Goal: Task Accomplishment & Management: Manage account settings

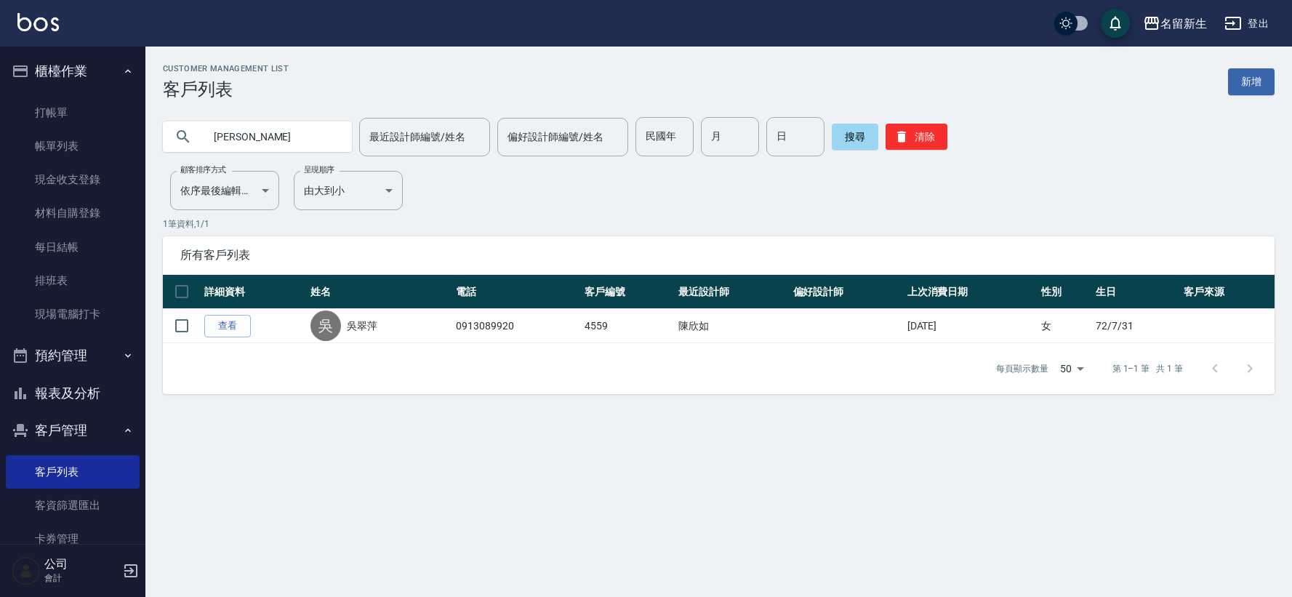
click at [89, 103] on link "打帳單" at bounding box center [73, 112] width 134 height 33
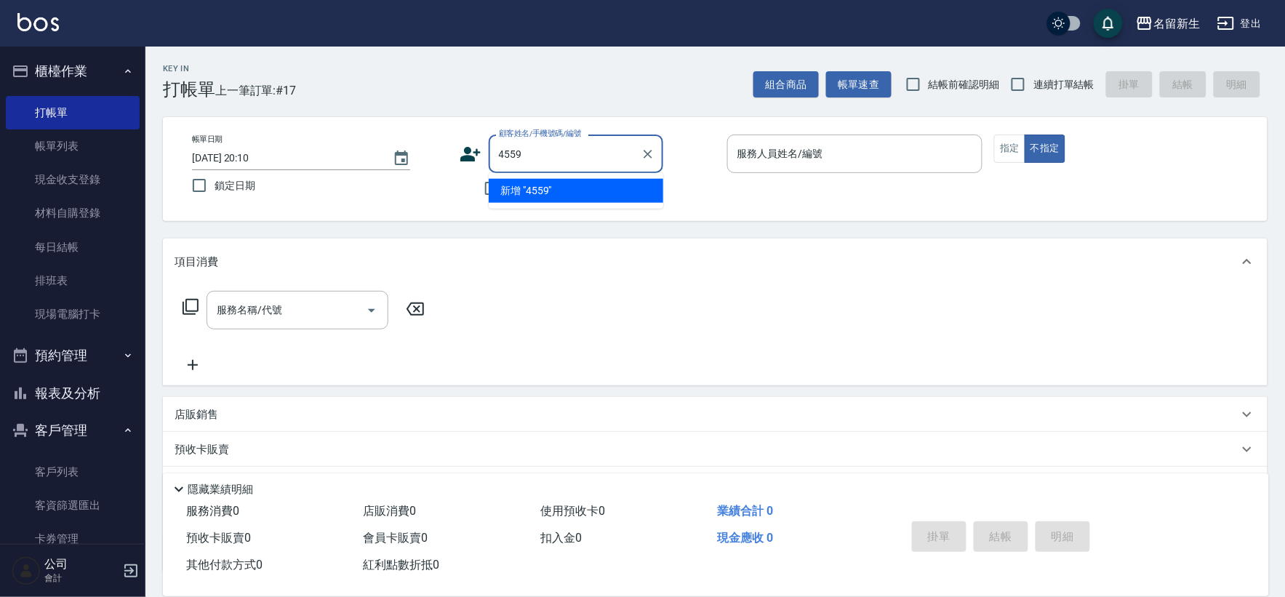
type input "4559"
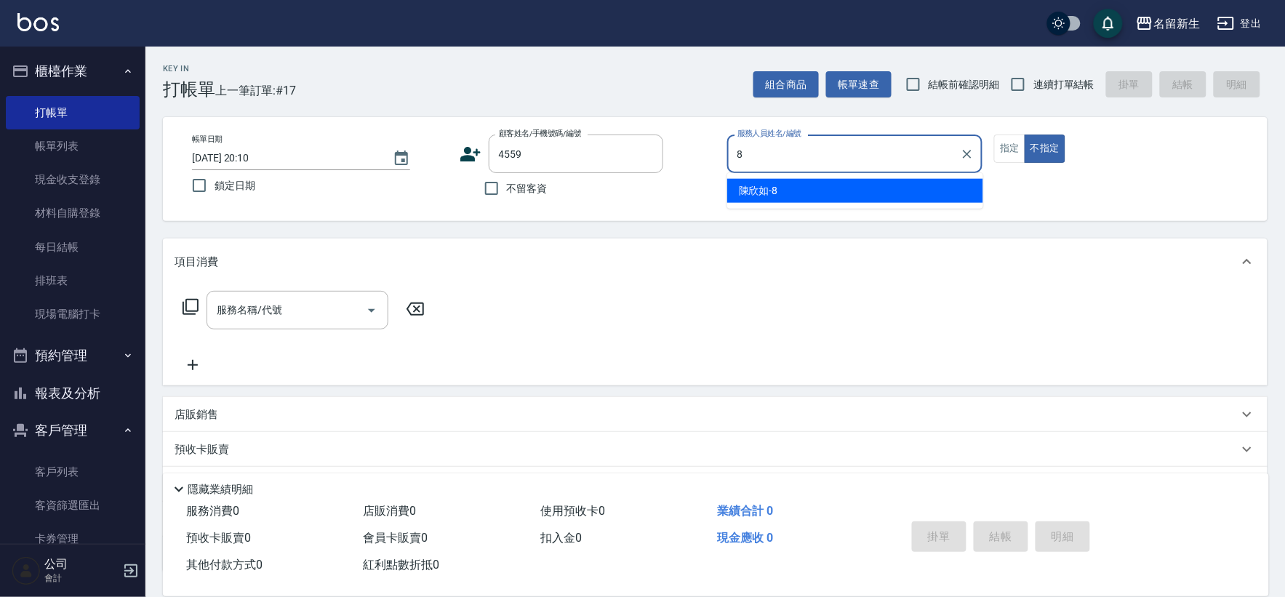
type input "8"
type button "false"
type input "[PERSON_NAME]-8"
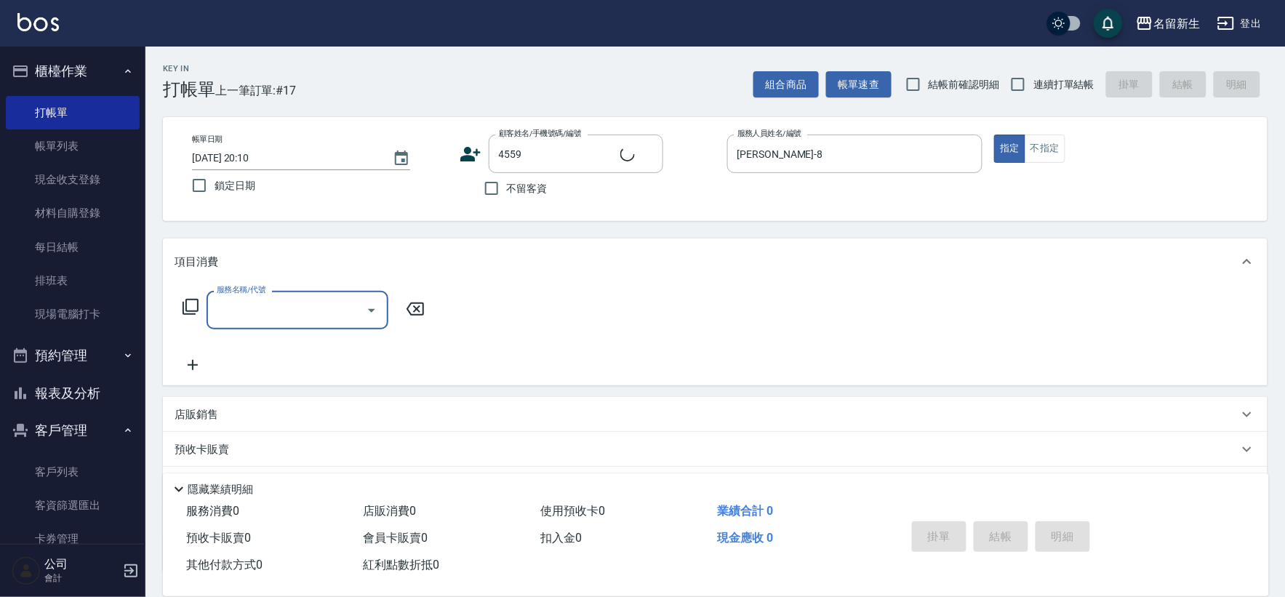
type input "1"
type input "[PERSON_NAME]/0913089920/4559"
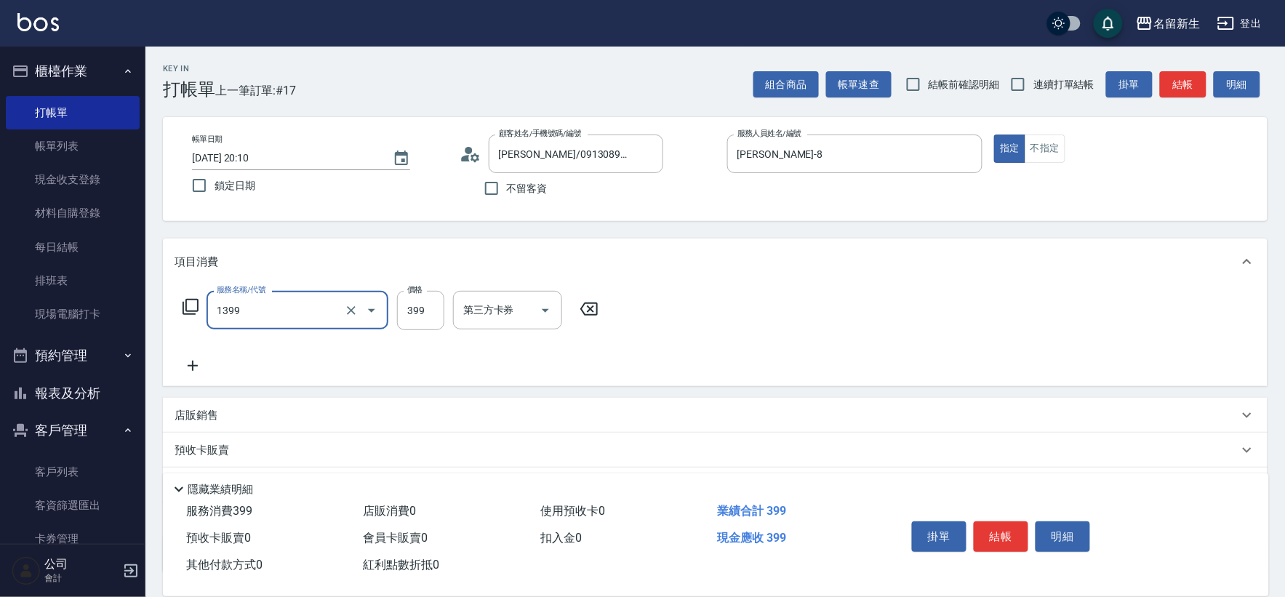
type input "健康洗髮(1399)"
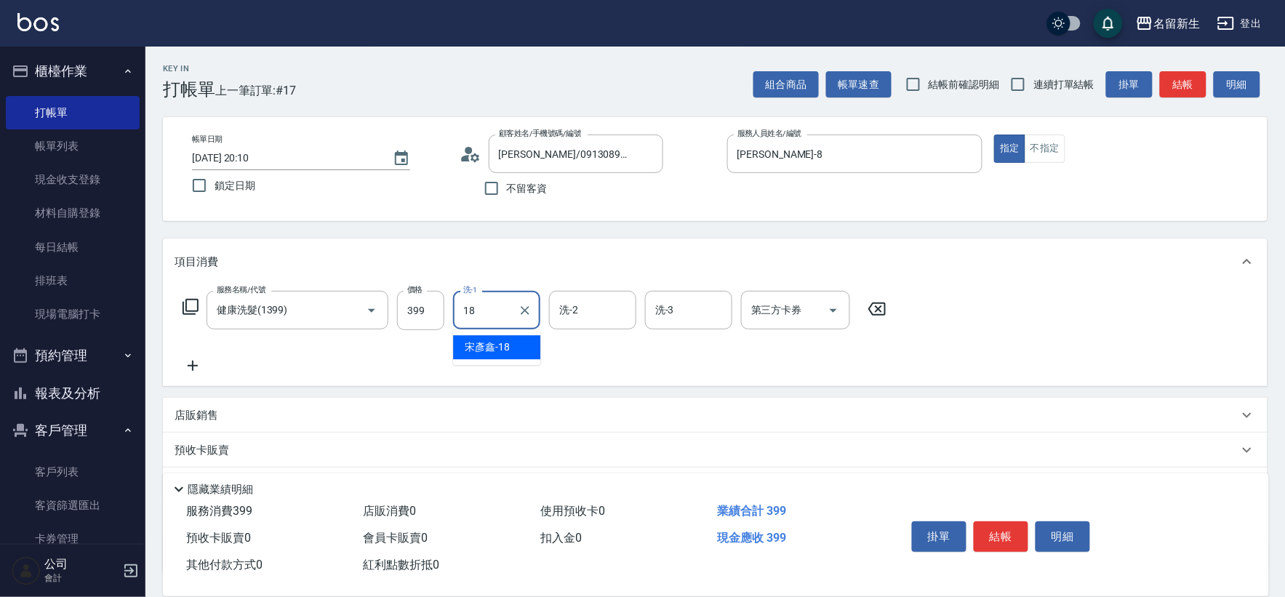
type input "[PERSON_NAME]-18"
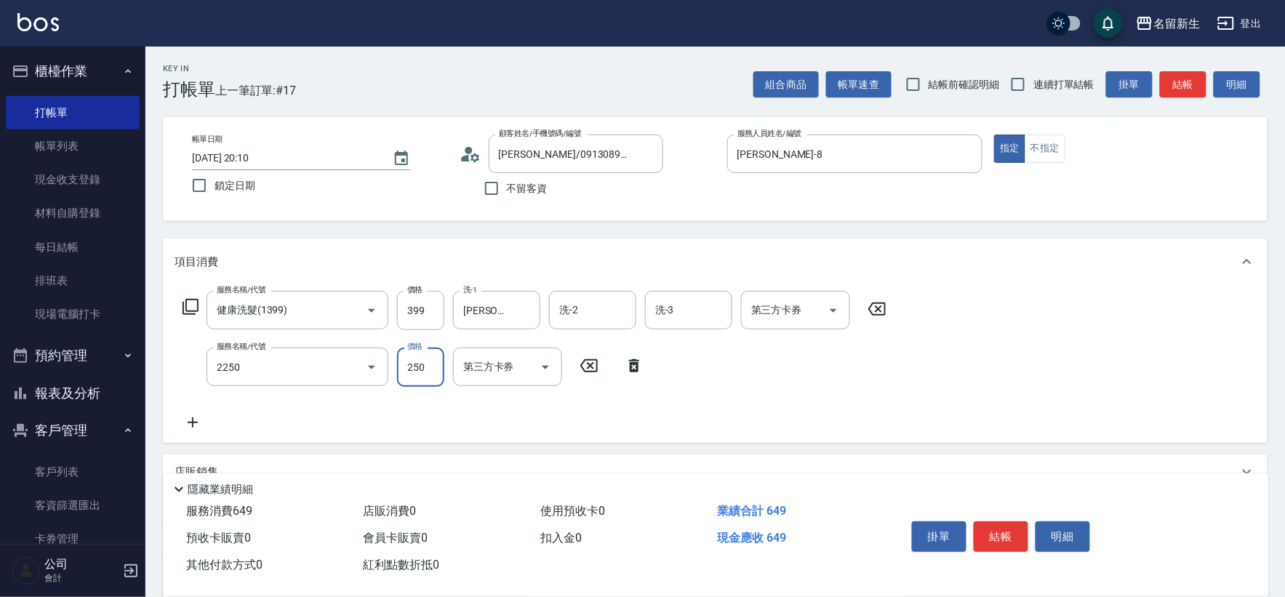
type input "剪髮(2250)"
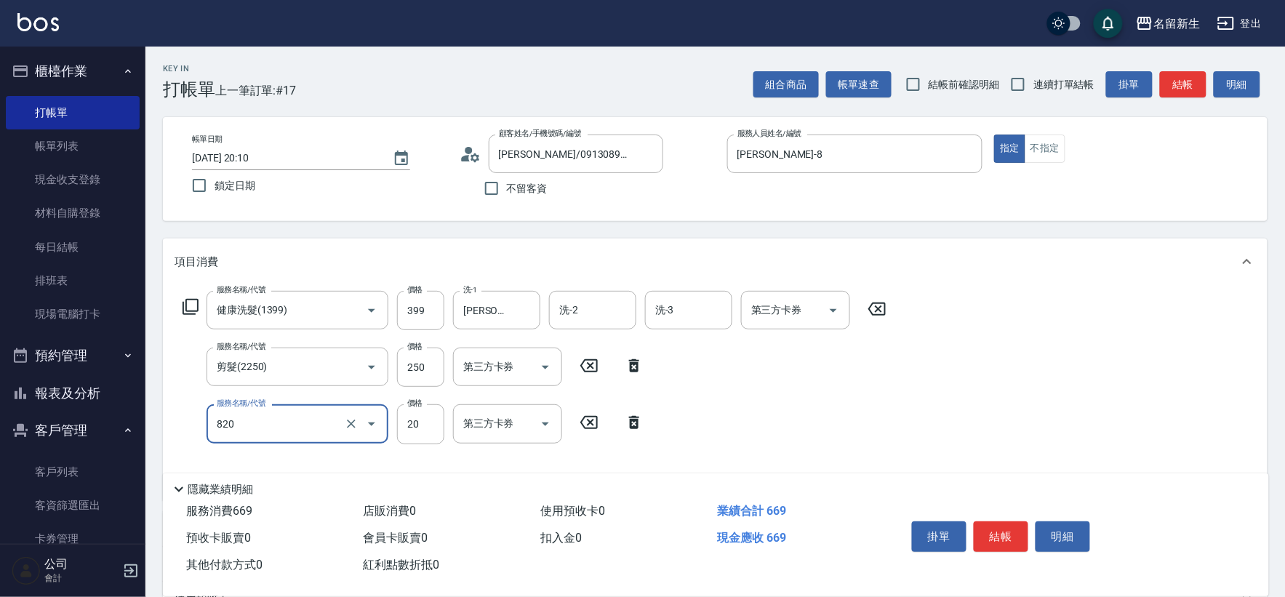
type input "潤絲(820)"
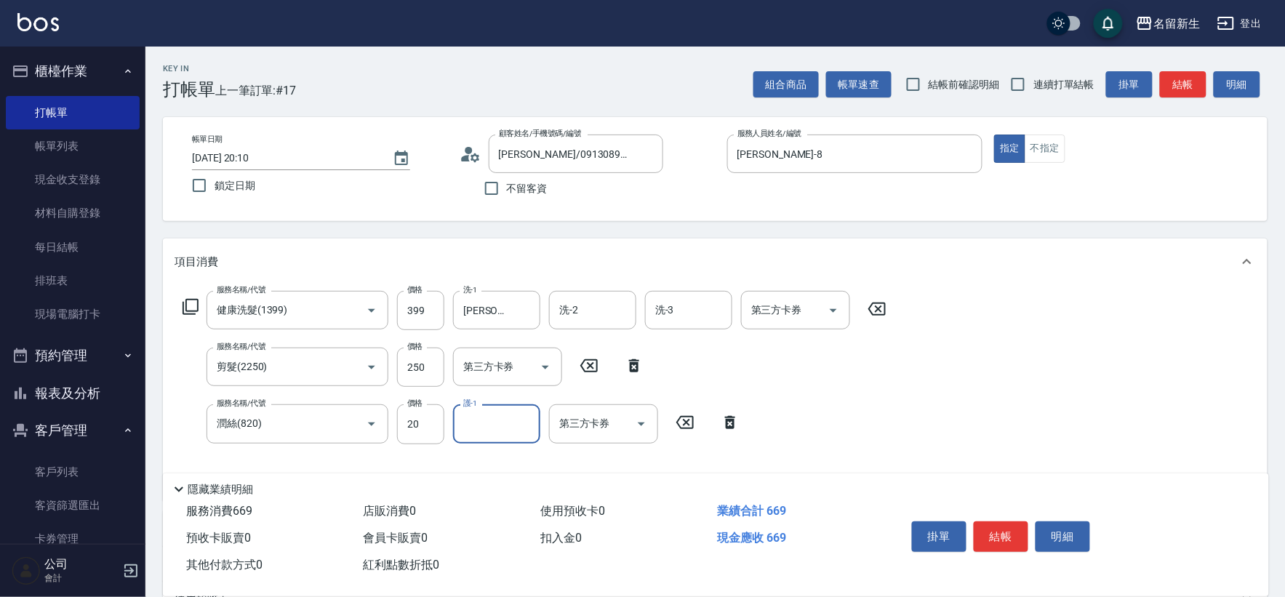
type input "2"
type input "[PERSON_NAME]-18"
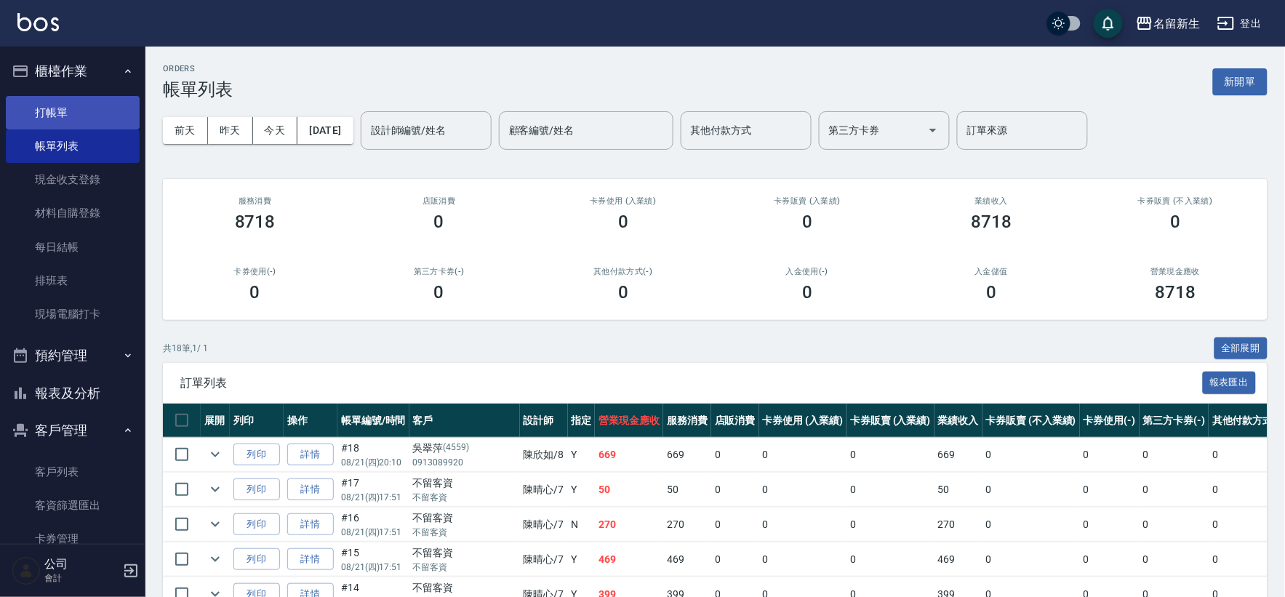
click at [65, 106] on link "打帳單" at bounding box center [73, 112] width 134 height 33
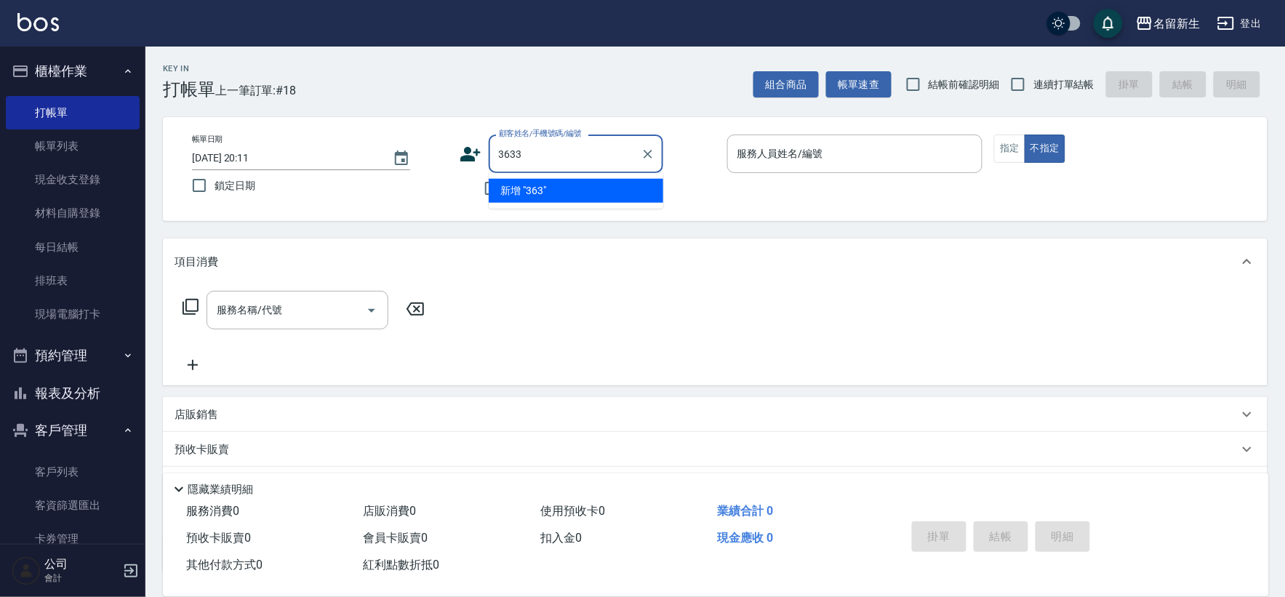
type input "3633"
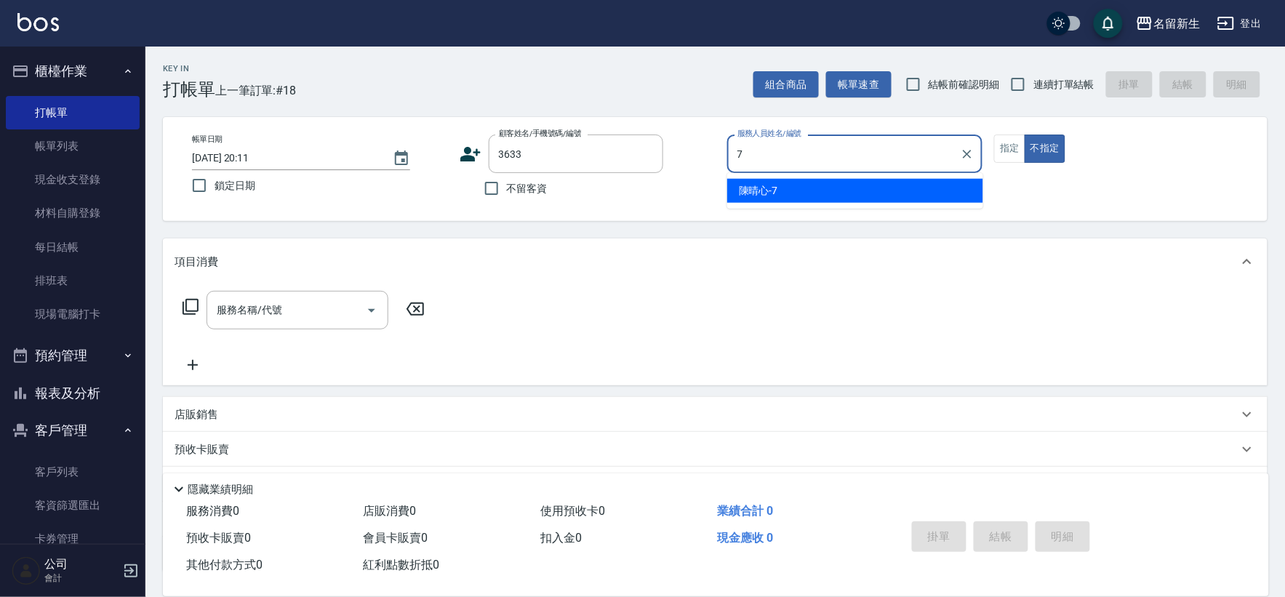
type input "[PERSON_NAME]-7"
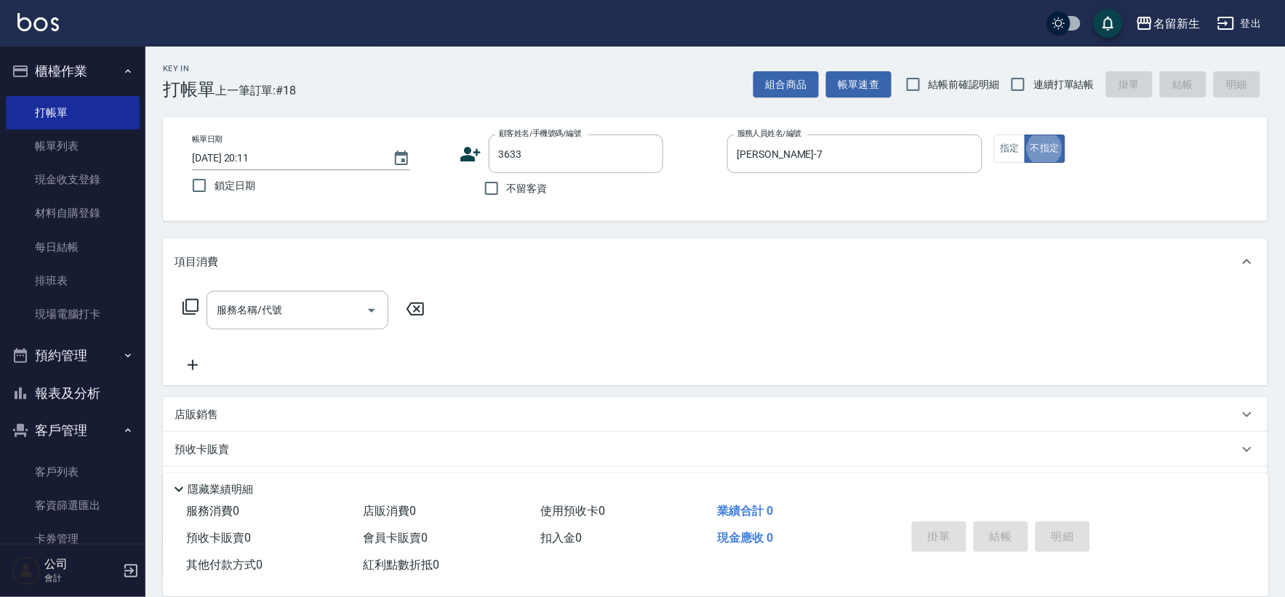
type button "false"
type input "[PERSON_NAME]/0930894357/3633"
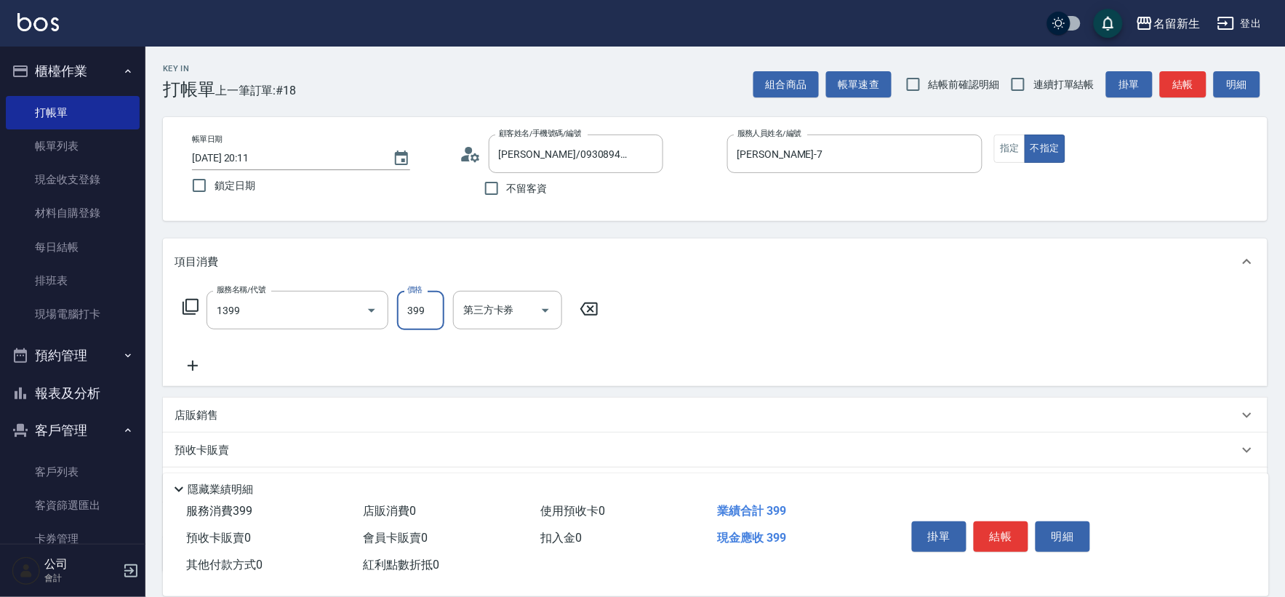
type input "健康洗髮(1399)"
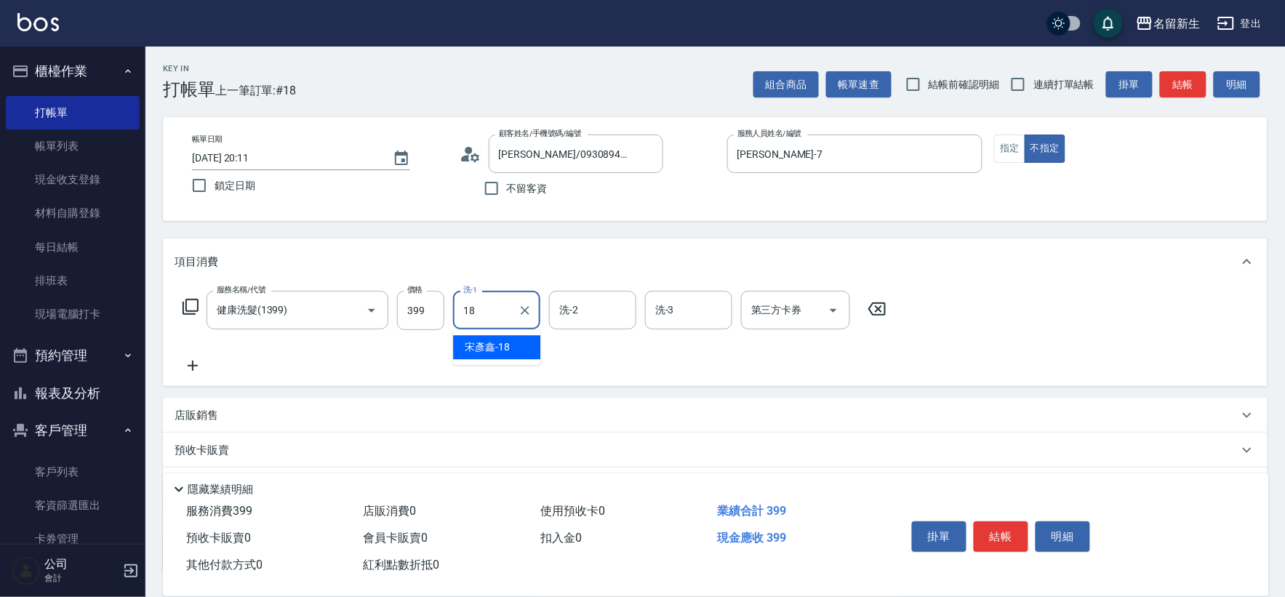
type input "[PERSON_NAME]-18"
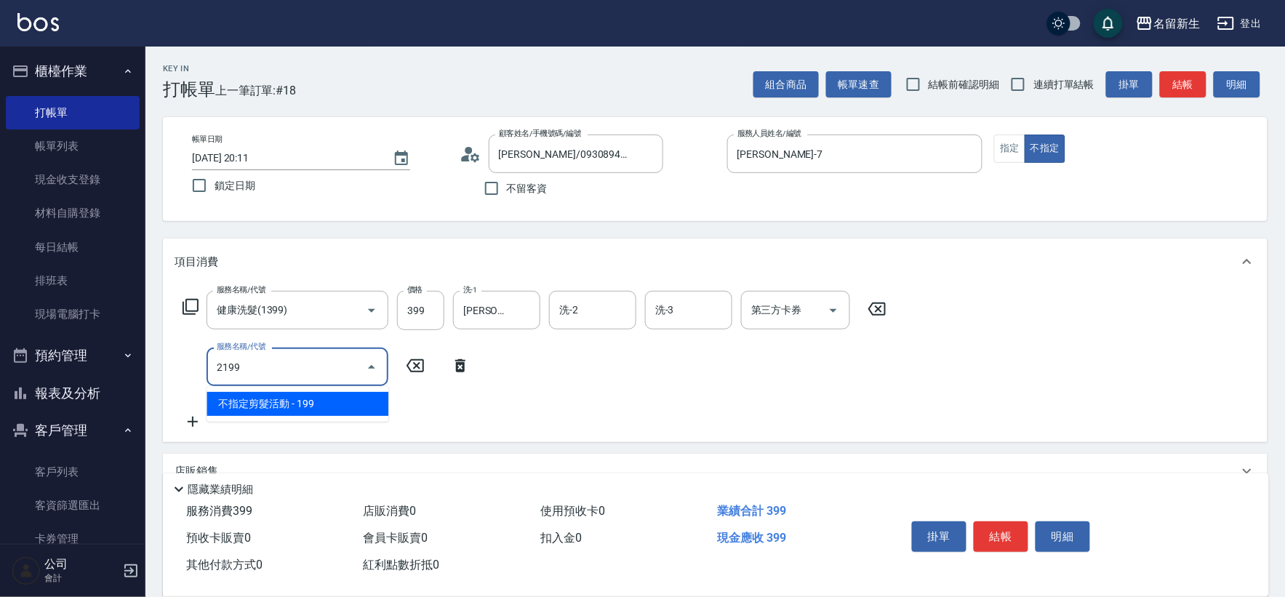
type input "不指定剪髮活動(2199)"
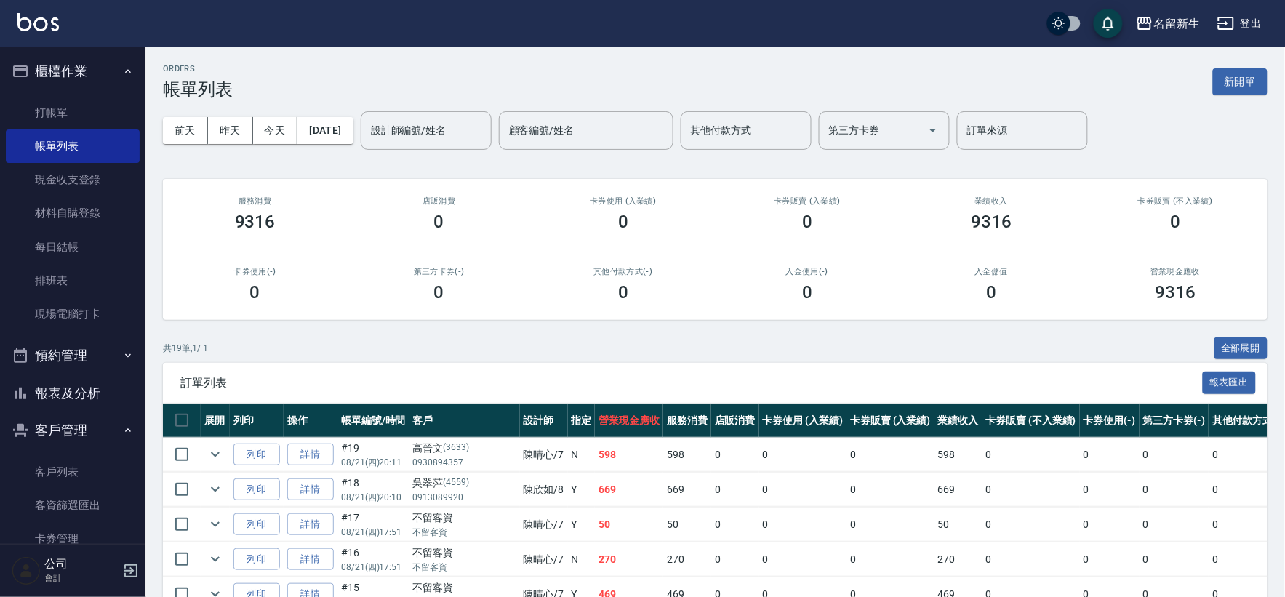
click at [98, 393] on button "報表及分析" at bounding box center [73, 393] width 134 height 38
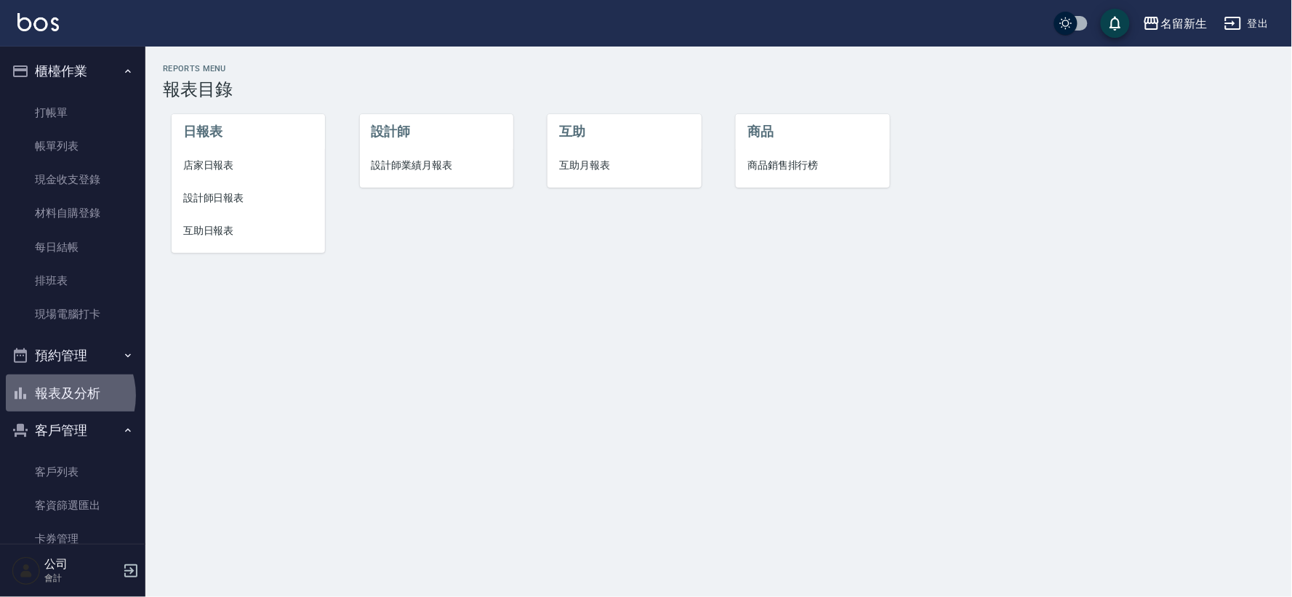
click at [55, 396] on button "報表及分析" at bounding box center [73, 393] width 134 height 38
click at [412, 149] on li "設計師業績月報表" at bounding box center [436, 165] width 153 height 33
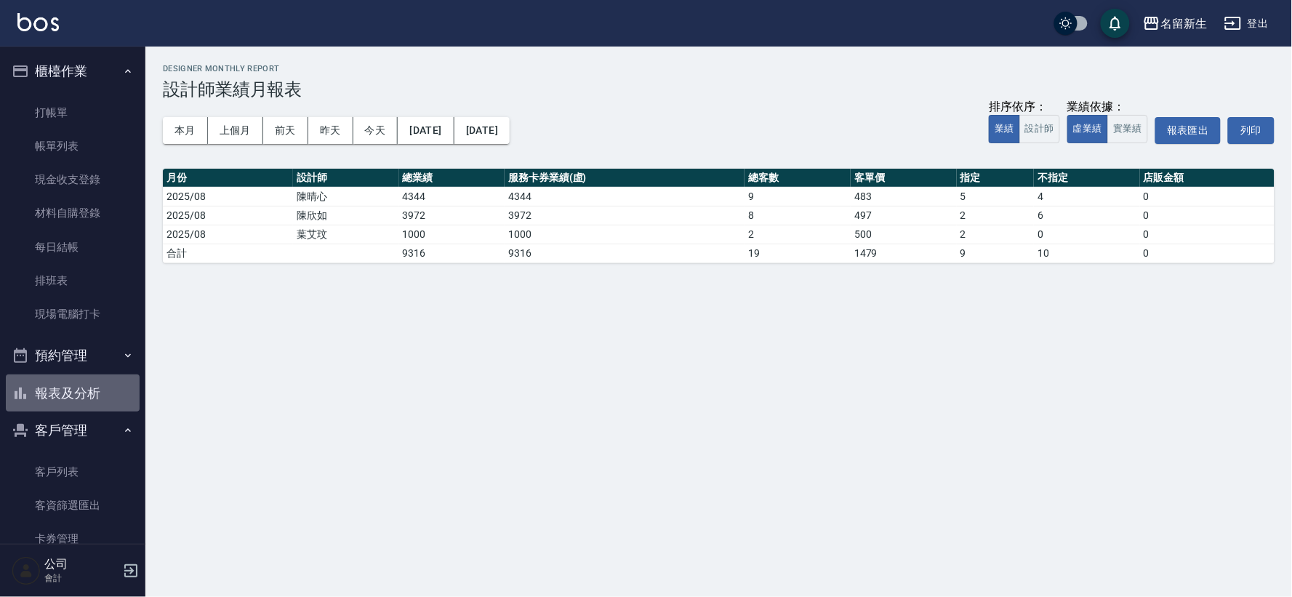
click at [75, 403] on button "報表及分析" at bounding box center [73, 393] width 134 height 38
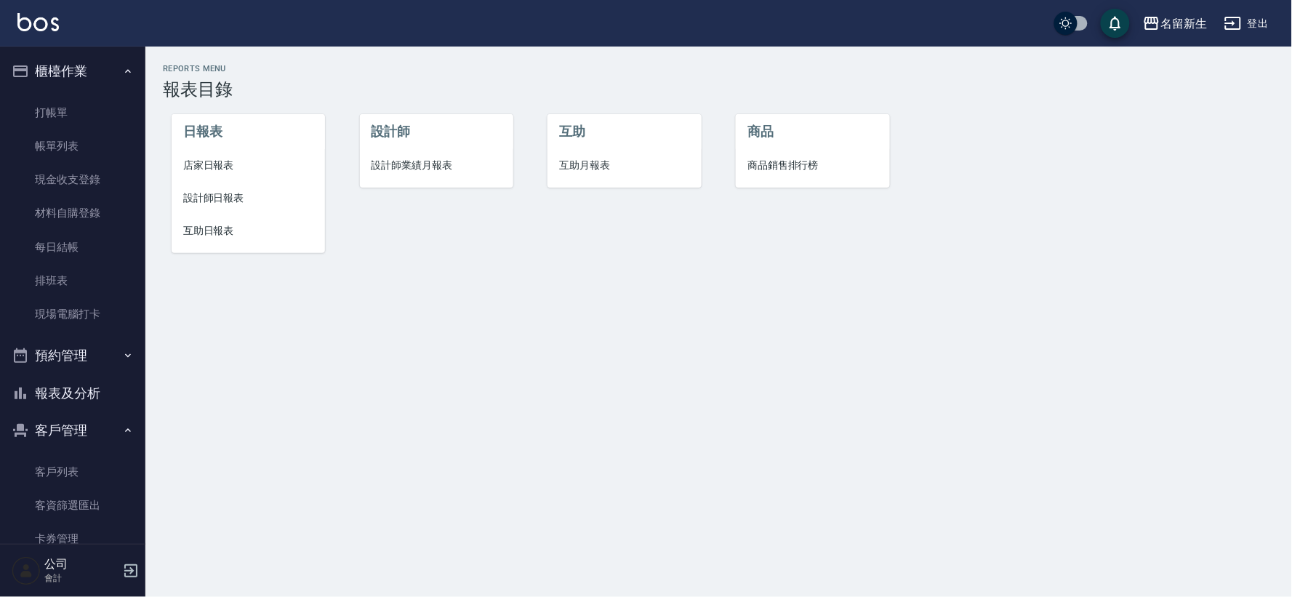
click at [214, 169] on span "店家日報表" at bounding box center [248, 165] width 130 height 15
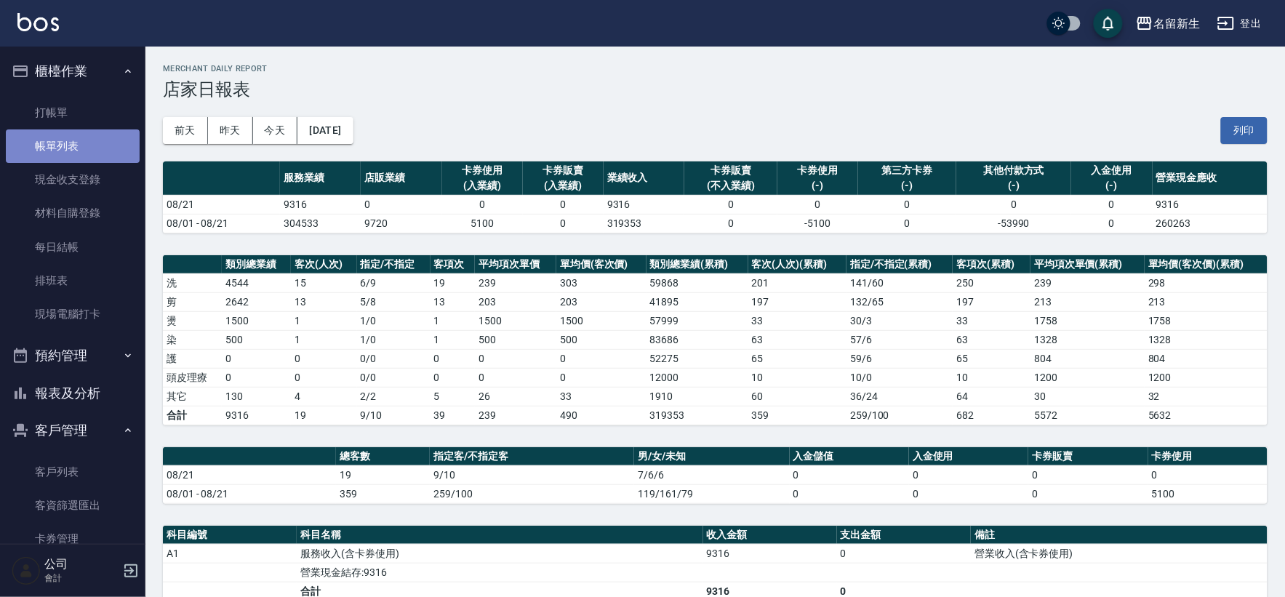
click at [83, 143] on link "帳單列表" at bounding box center [73, 145] width 134 height 33
click at [88, 155] on link "帳單列表" at bounding box center [73, 145] width 134 height 33
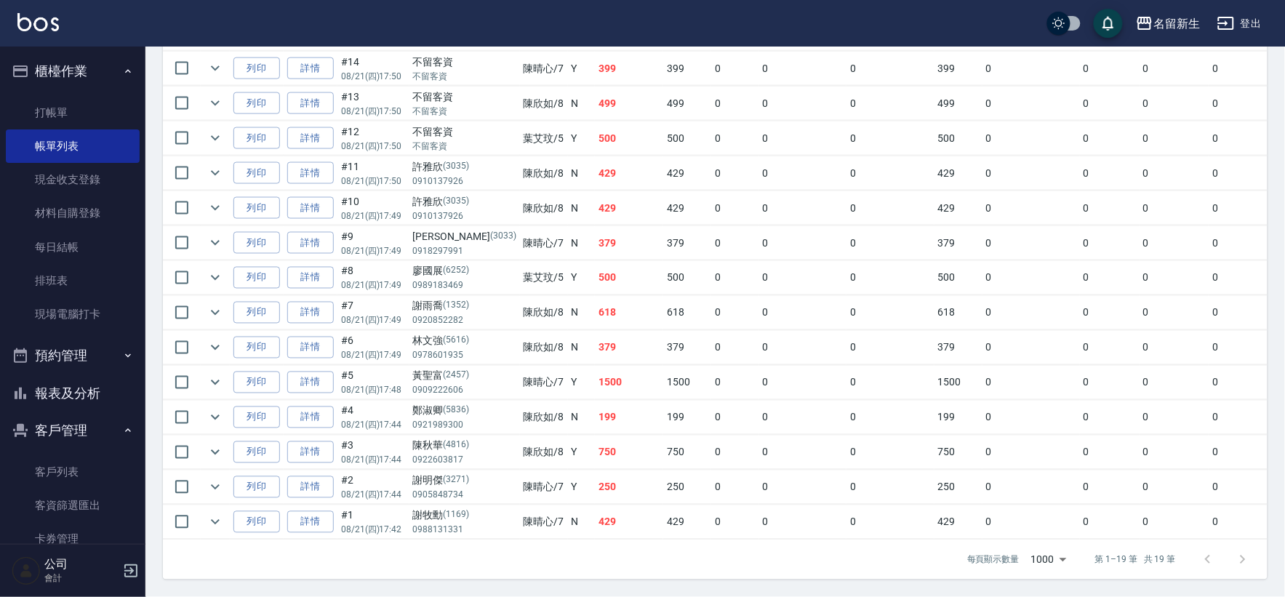
scroll to position [575, 0]
click at [90, 380] on button "報表及分析" at bounding box center [73, 393] width 134 height 38
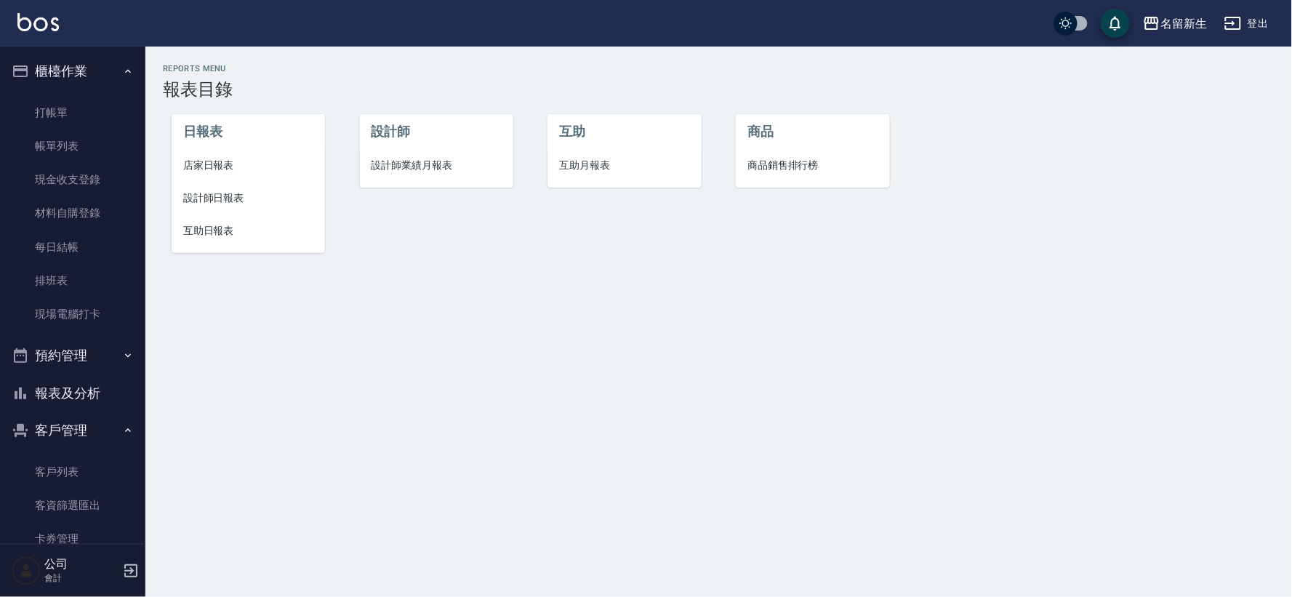
click at [235, 189] on li "設計師日報表" at bounding box center [248, 198] width 153 height 33
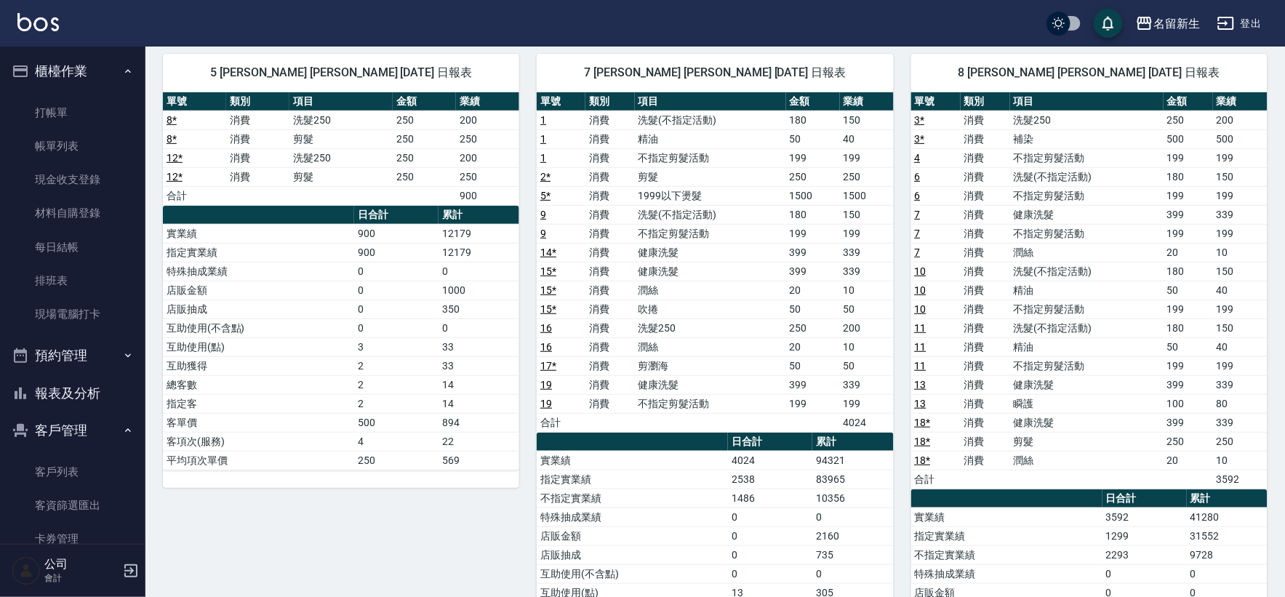
scroll to position [81, 0]
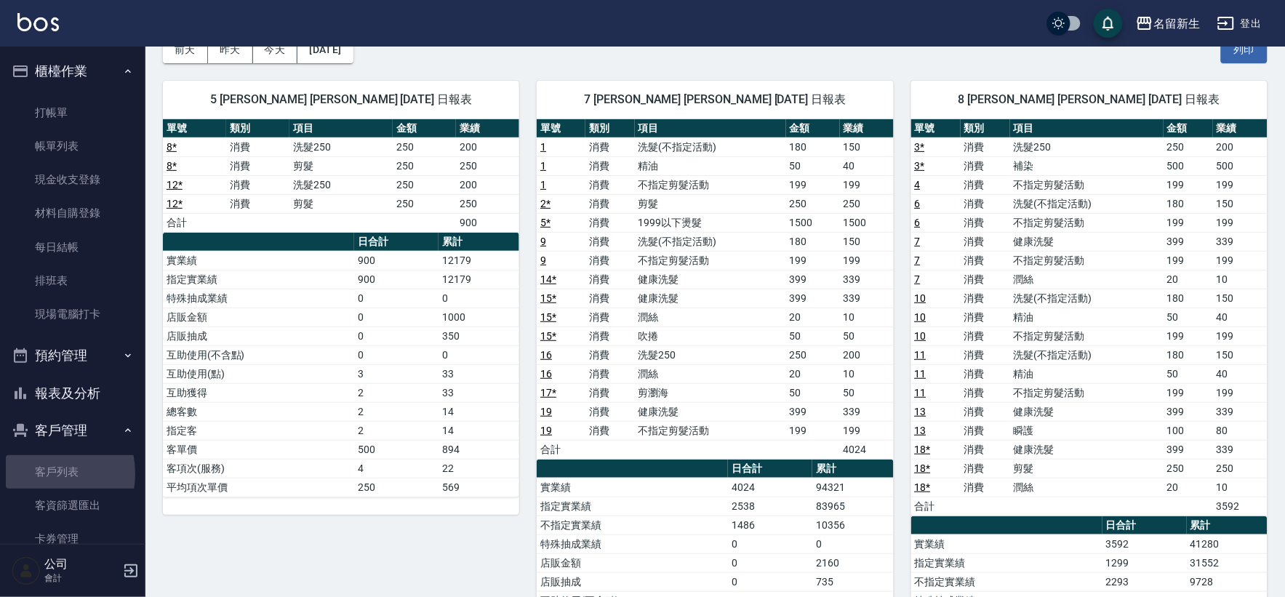
drag, startPoint x: 33, startPoint y: 474, endPoint x: 294, endPoint y: 345, distance: 291.3
click at [33, 475] on link "客戶列表" at bounding box center [73, 471] width 134 height 33
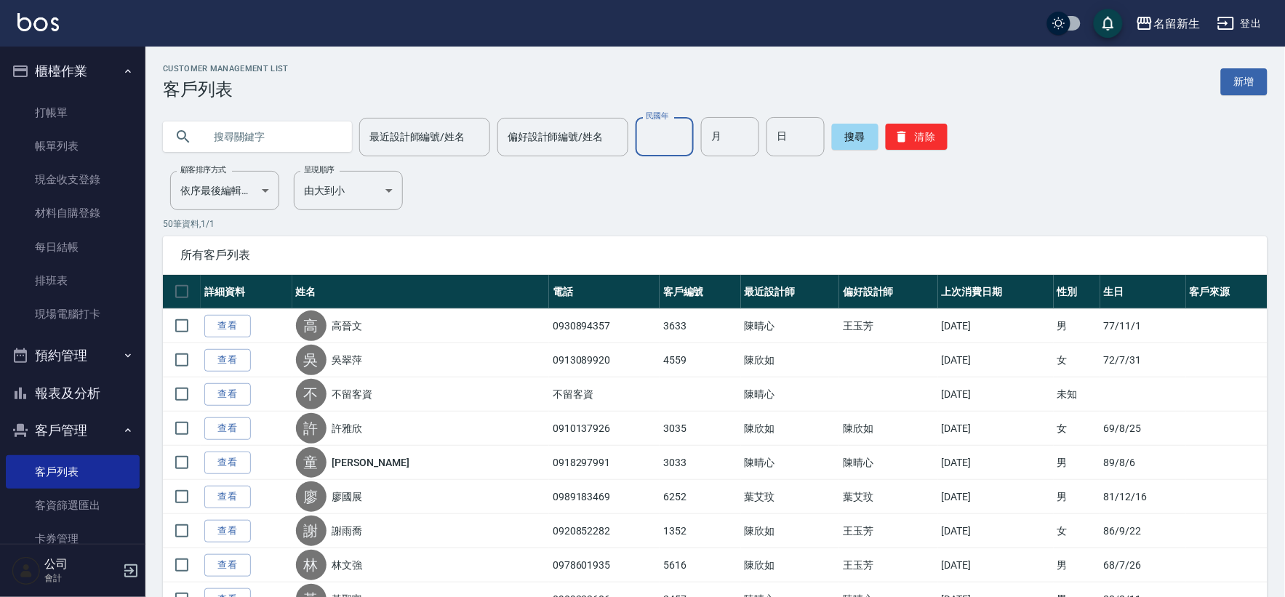
click at [648, 131] on input "民國年" at bounding box center [664, 136] width 58 height 39
type input "81"
type input "05"
type input "16"
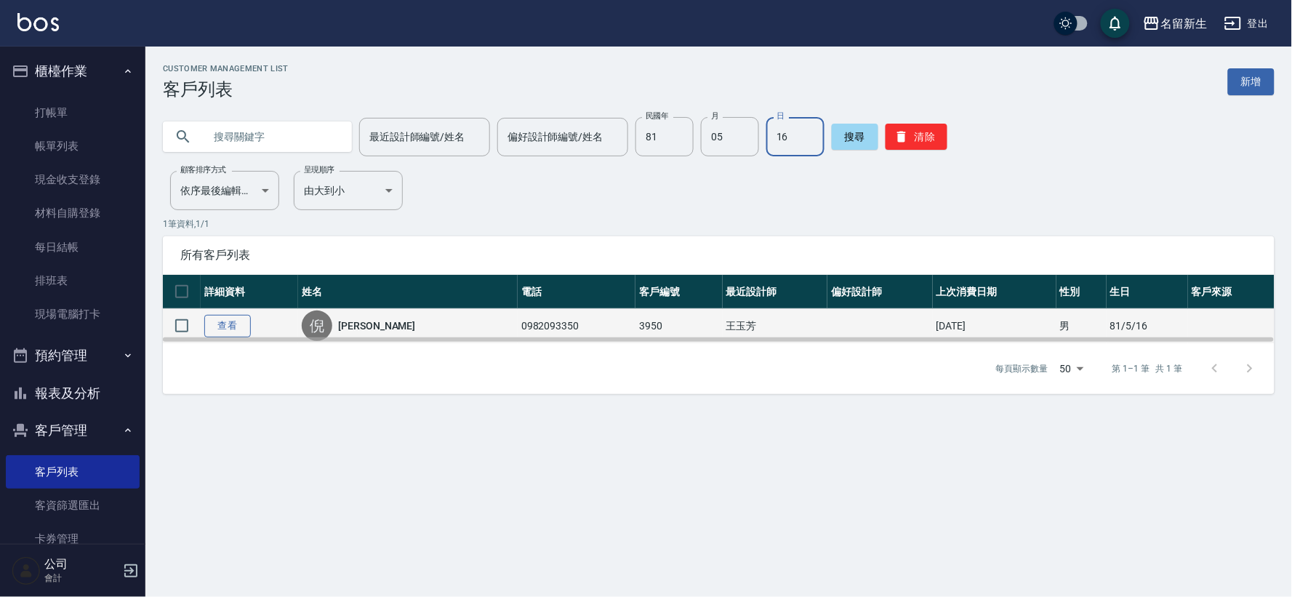
click at [235, 324] on link "查看" at bounding box center [227, 326] width 47 height 23
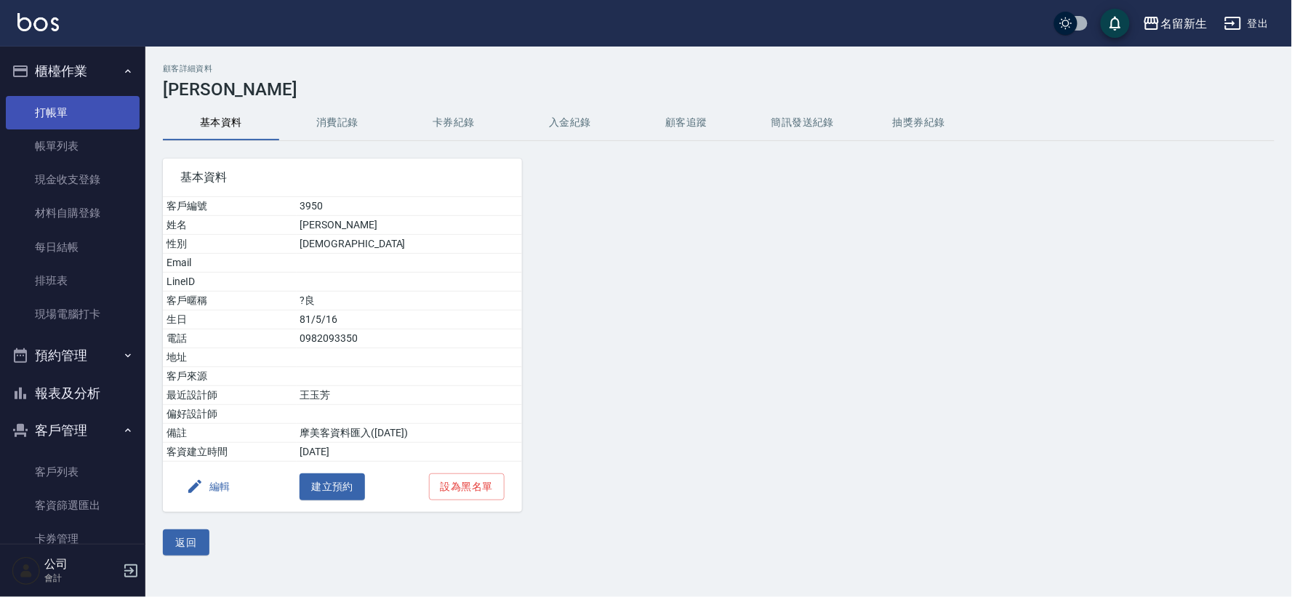
click at [76, 127] on link "打帳單" at bounding box center [73, 112] width 134 height 33
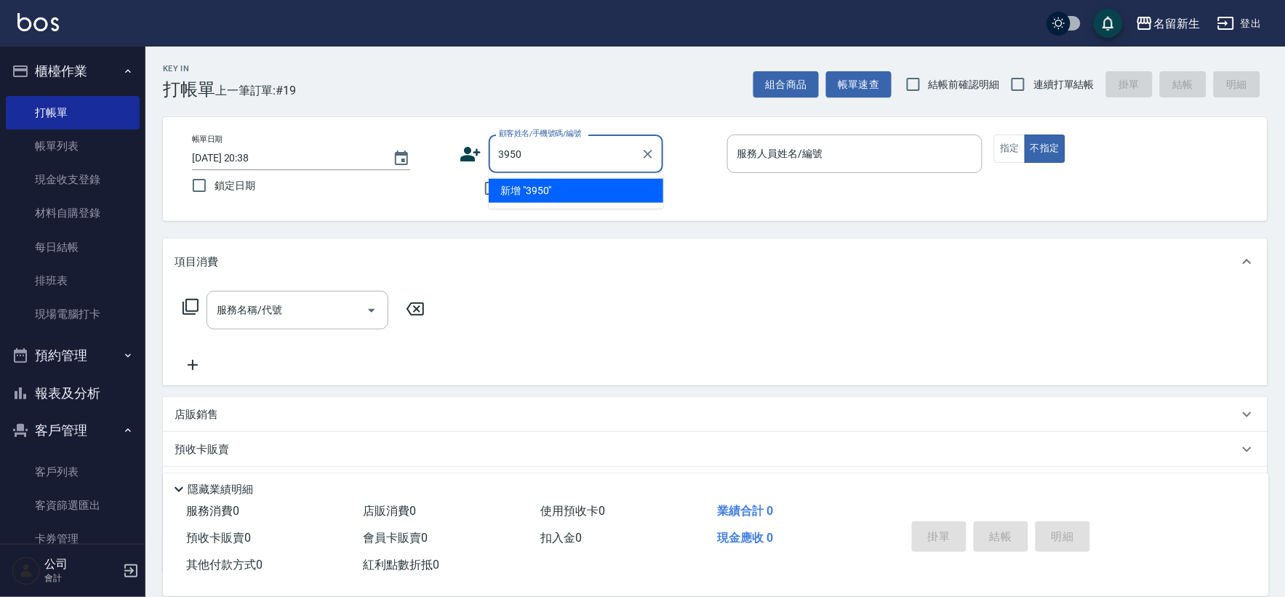
type input "3950"
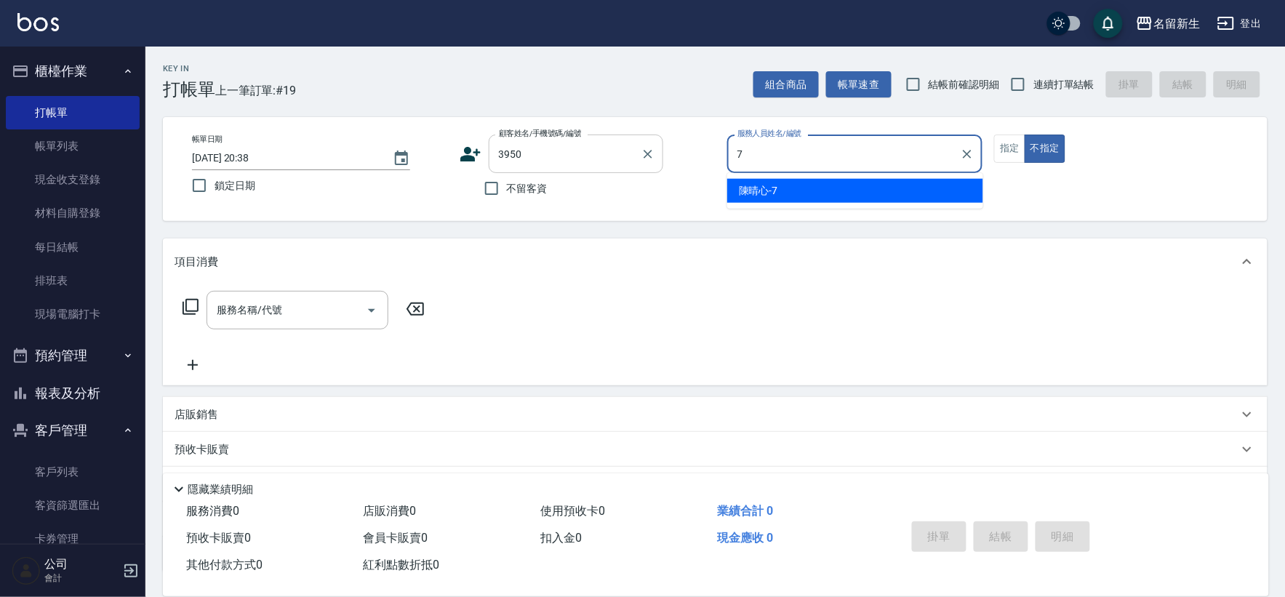
type input "7"
type button "false"
type input "[PERSON_NAME]-7"
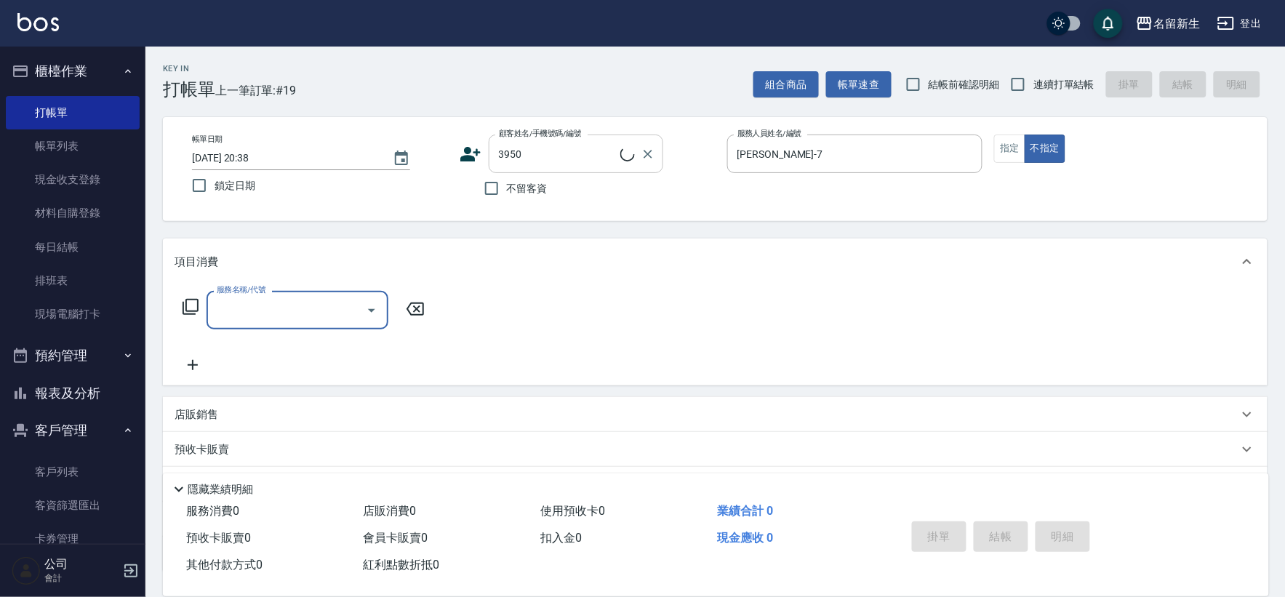
type input "1"
type input "[PERSON_NAME]/0982093350/3950"
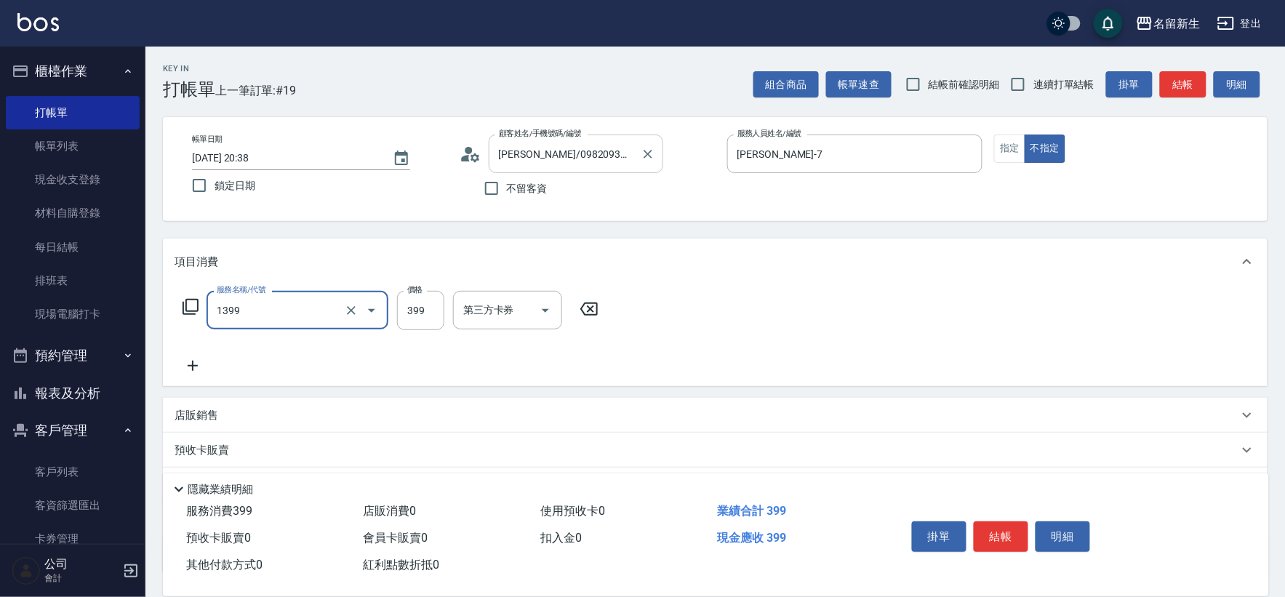
type input "健康洗髮(1399)"
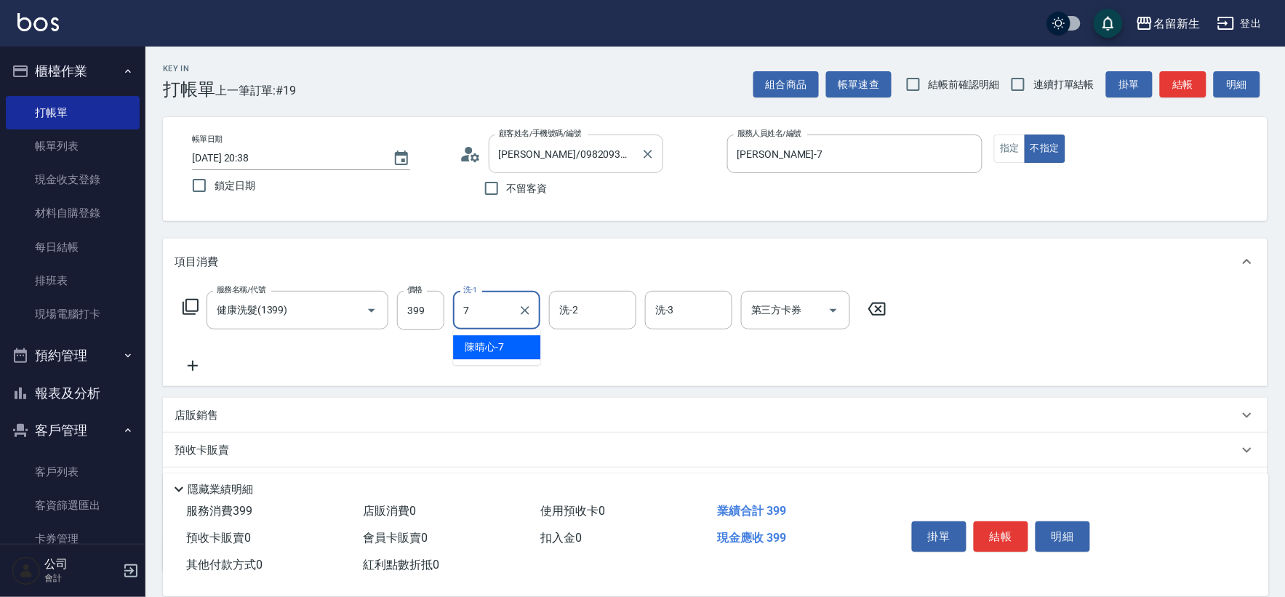
type input "[PERSON_NAME]-7"
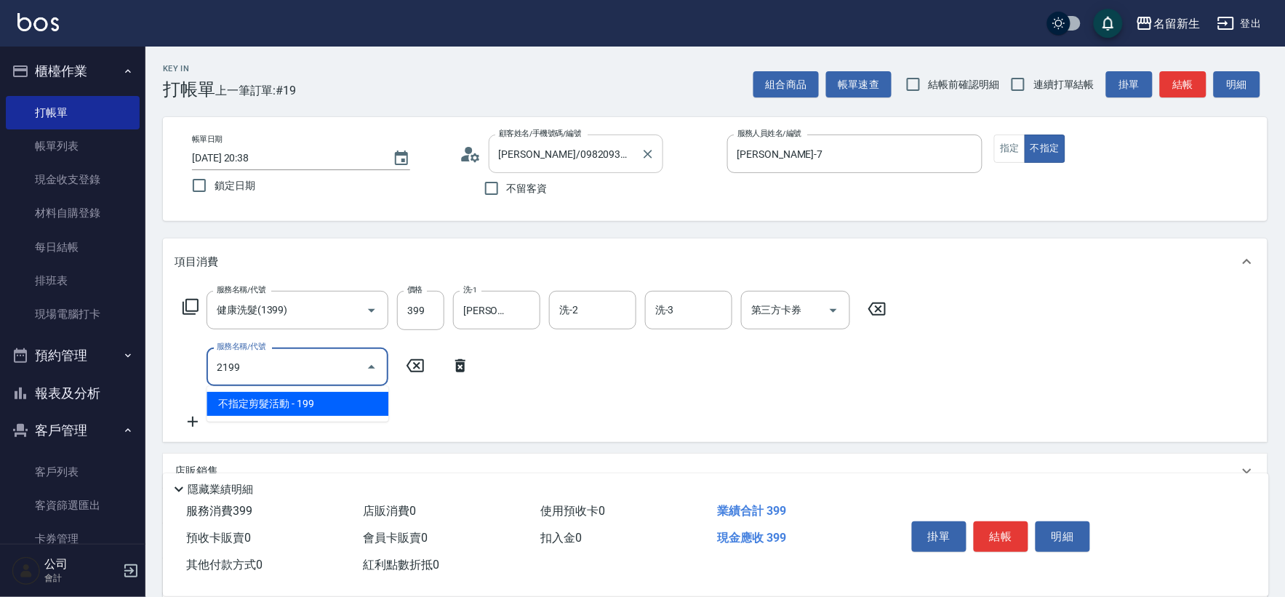
type input "不指定剪髮活動(2199)"
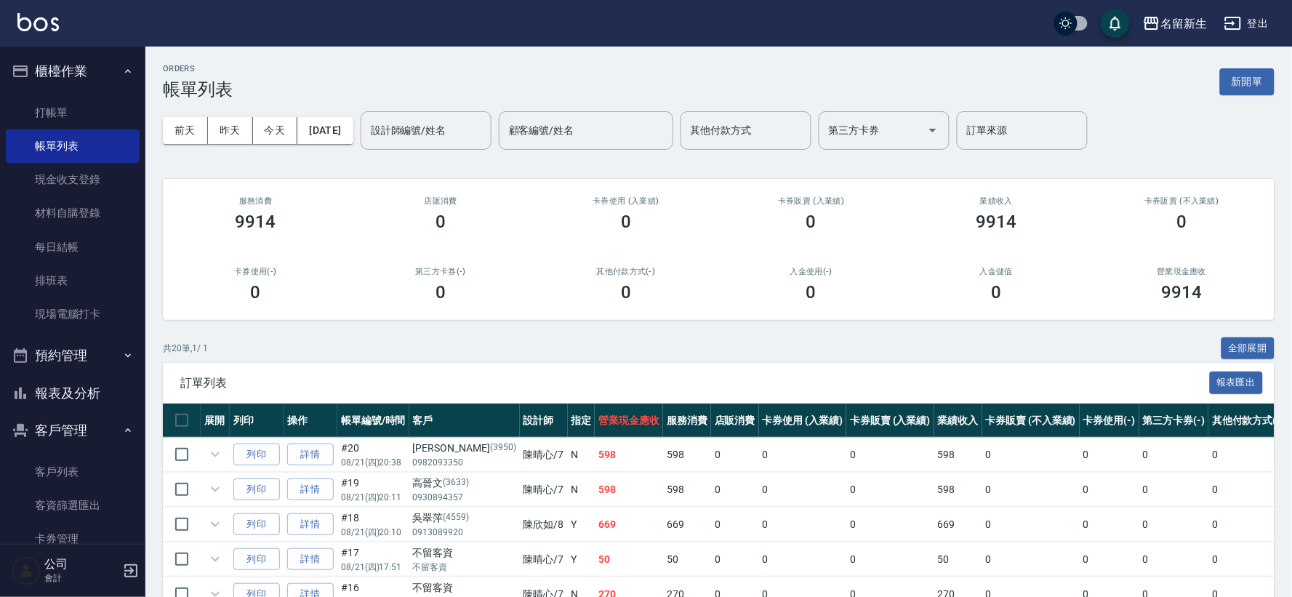
click at [73, 387] on button "報表及分析" at bounding box center [73, 393] width 134 height 38
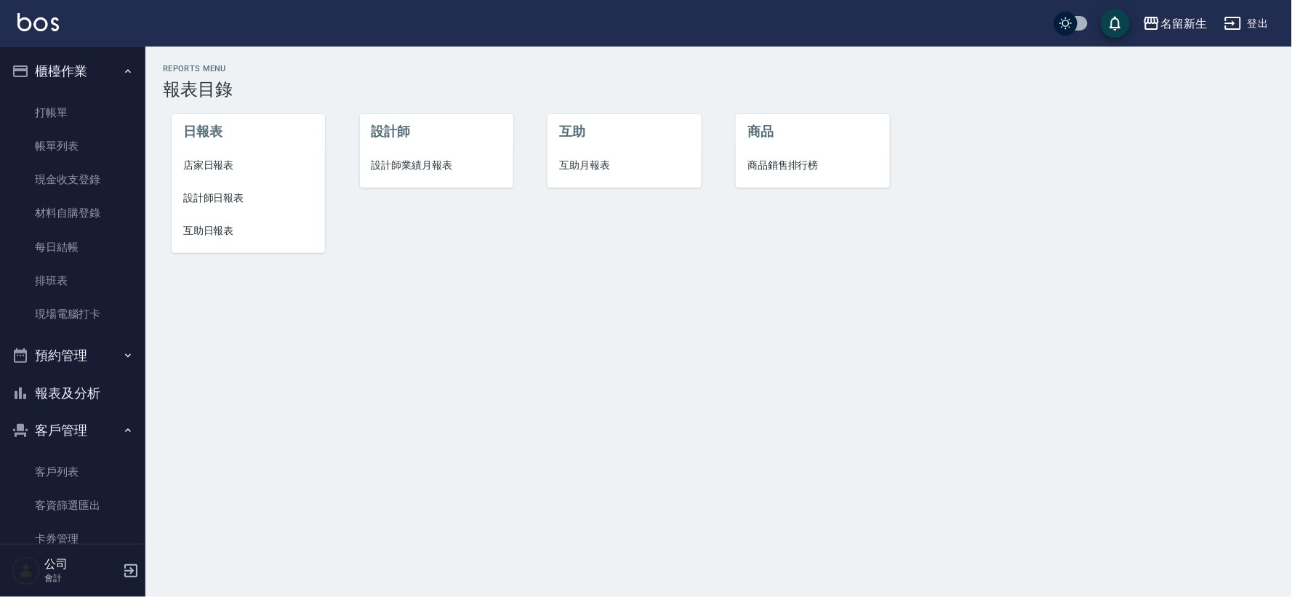
click at [198, 178] on li "店家日報表" at bounding box center [248, 165] width 153 height 33
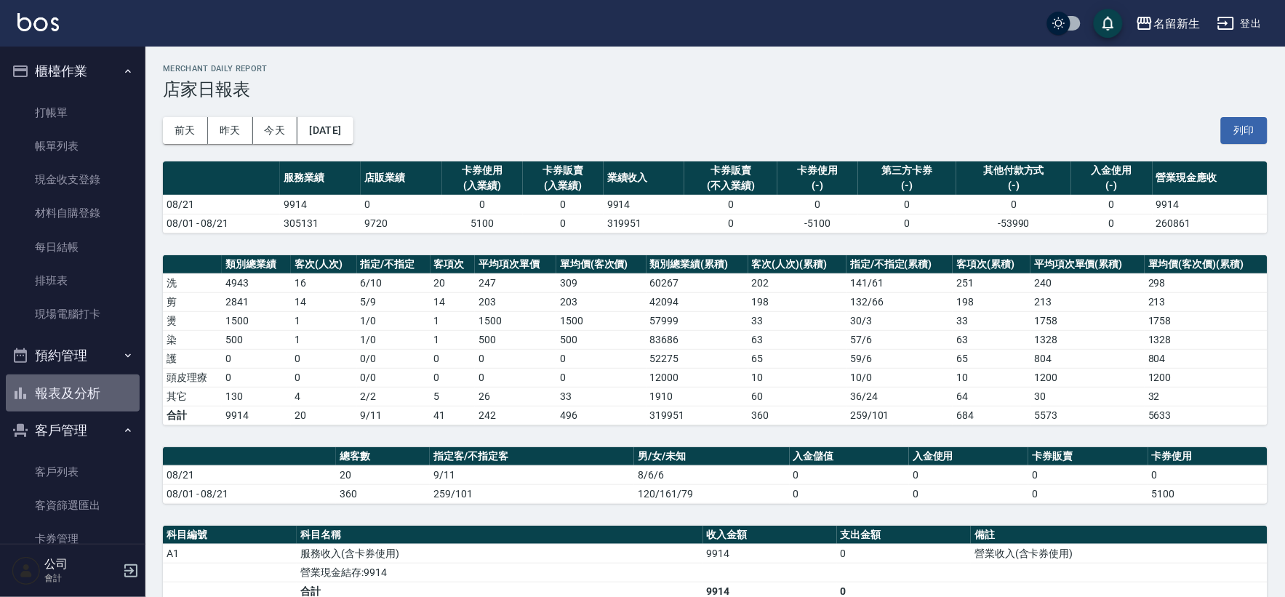
click at [86, 381] on button "報表及分析" at bounding box center [73, 393] width 134 height 38
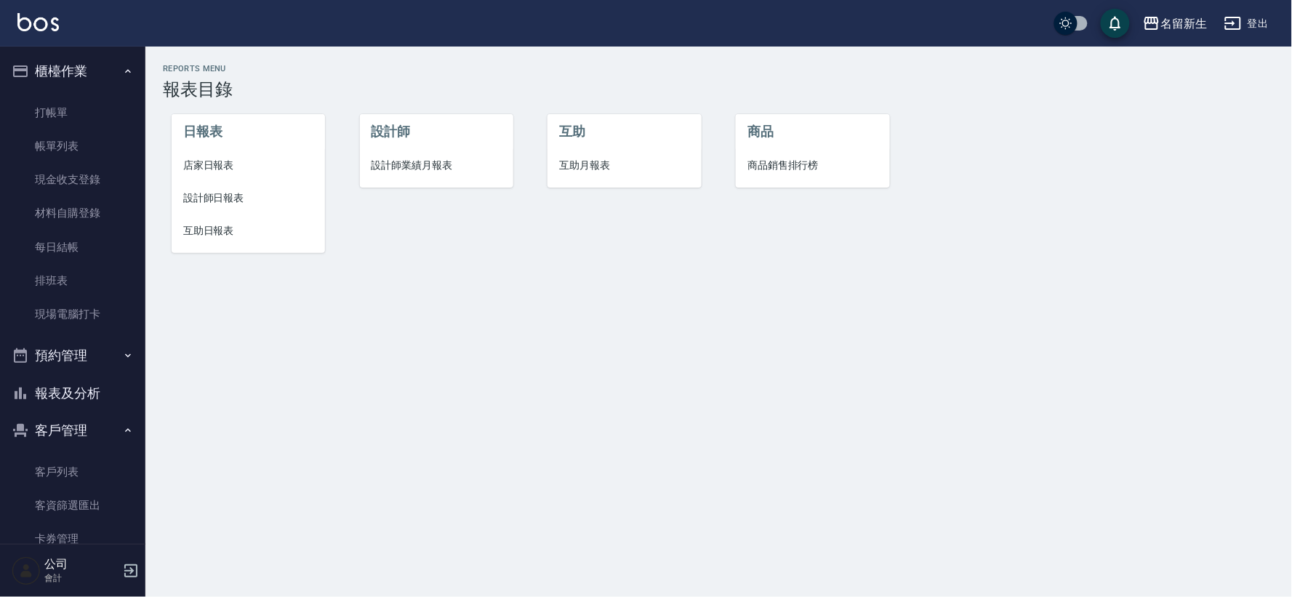
click at [394, 175] on li "設計師業績月報表" at bounding box center [436, 165] width 153 height 33
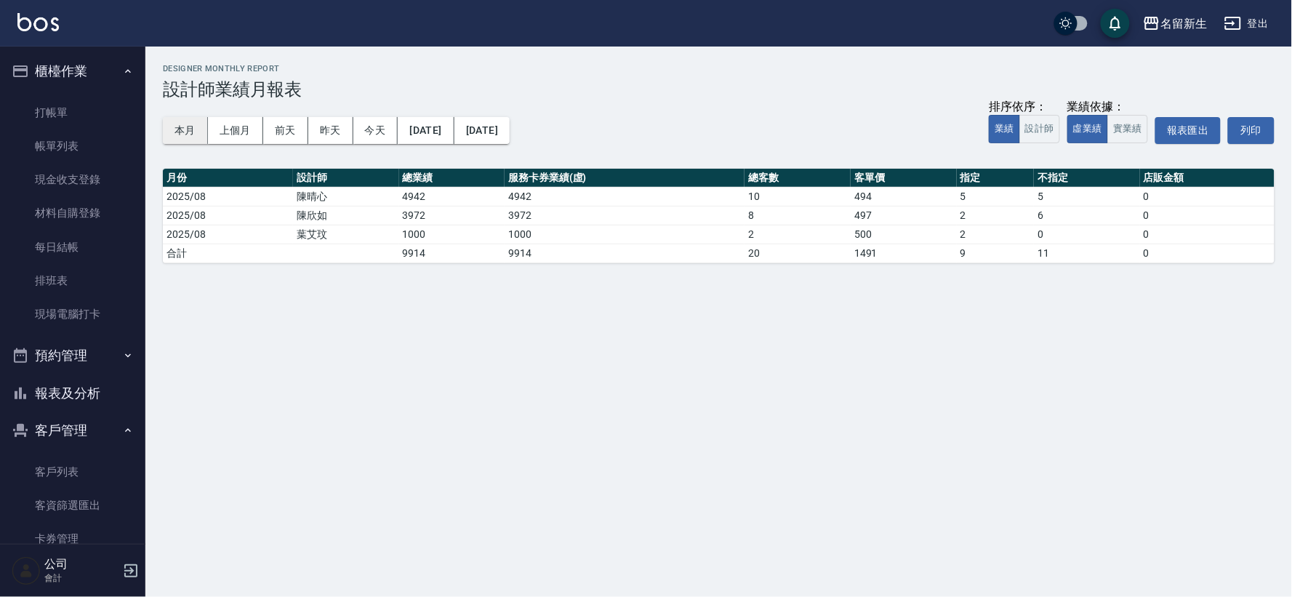
click at [196, 136] on button "本月" at bounding box center [185, 130] width 45 height 27
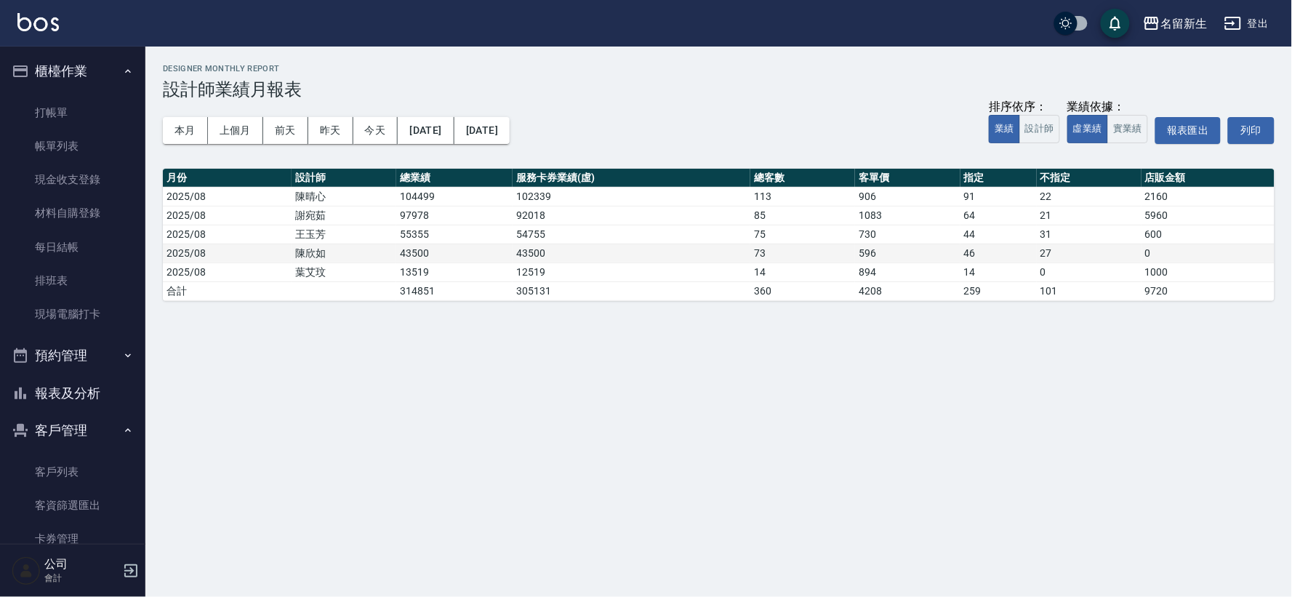
click at [398, 249] on td "43500" at bounding box center [454, 253] width 116 height 19
click at [85, 390] on button "報表及分析" at bounding box center [73, 393] width 134 height 38
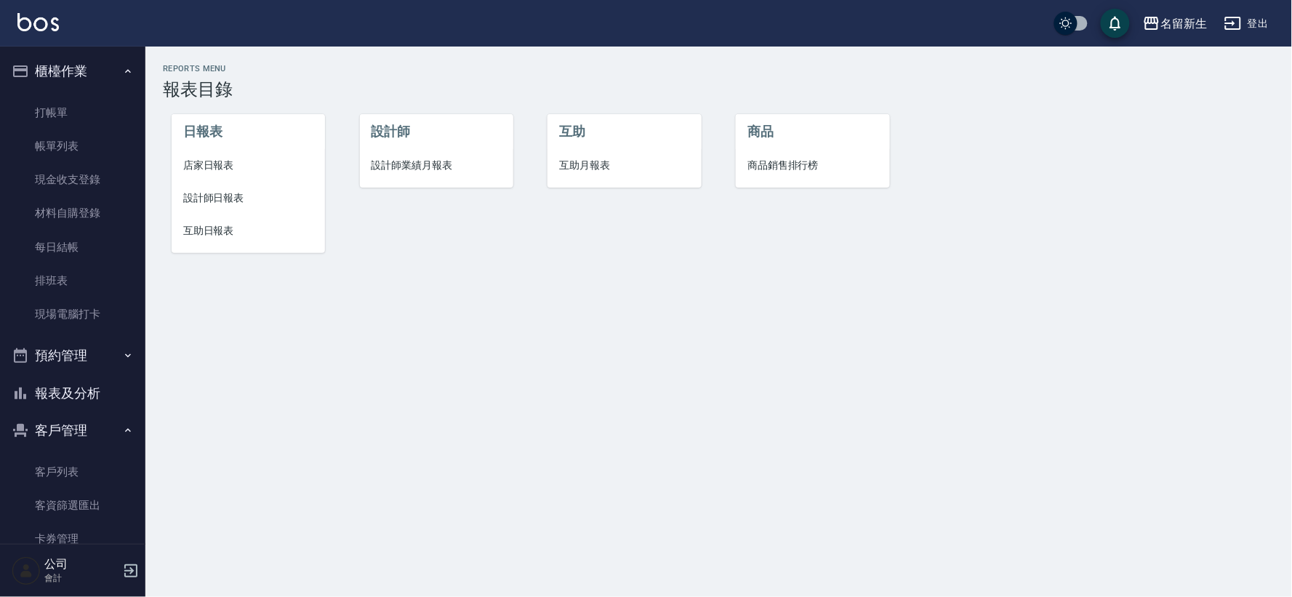
click at [216, 189] on li "設計師日報表" at bounding box center [248, 198] width 153 height 33
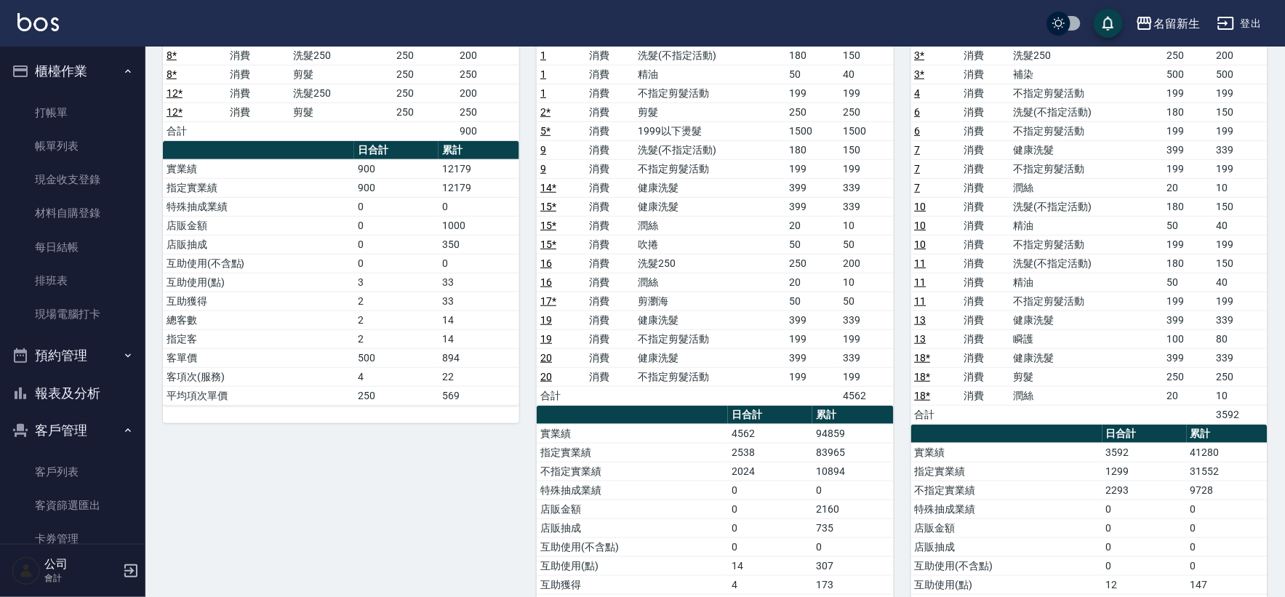
scroll to position [242, 0]
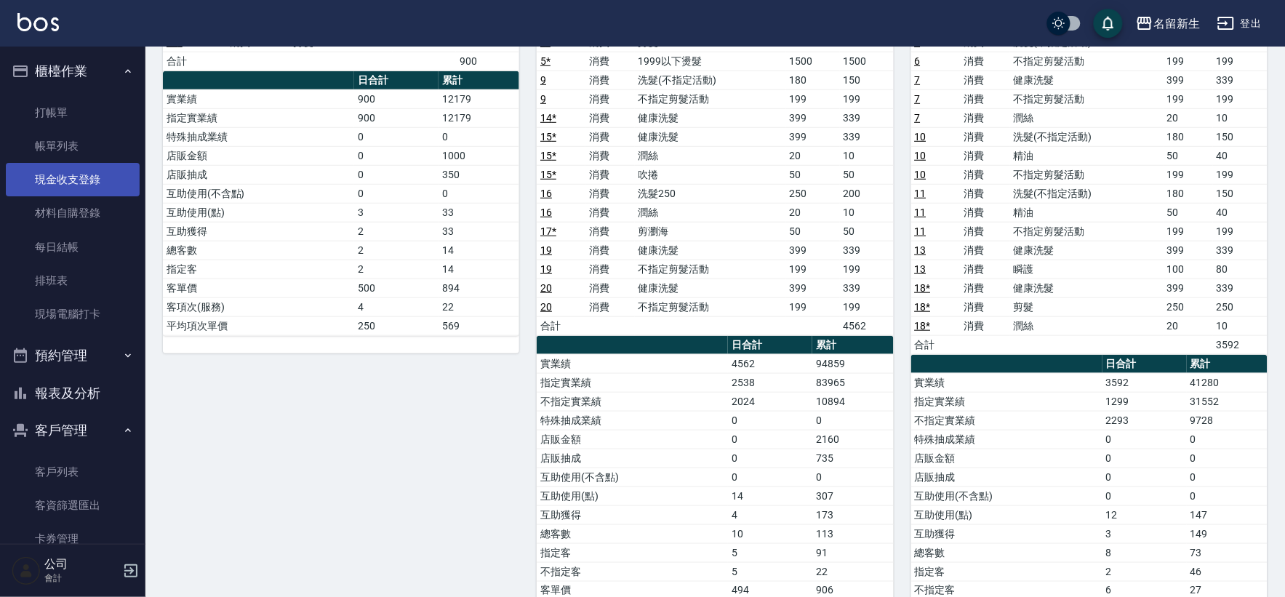
click at [85, 175] on link "現金收支登錄" at bounding box center [73, 179] width 134 height 33
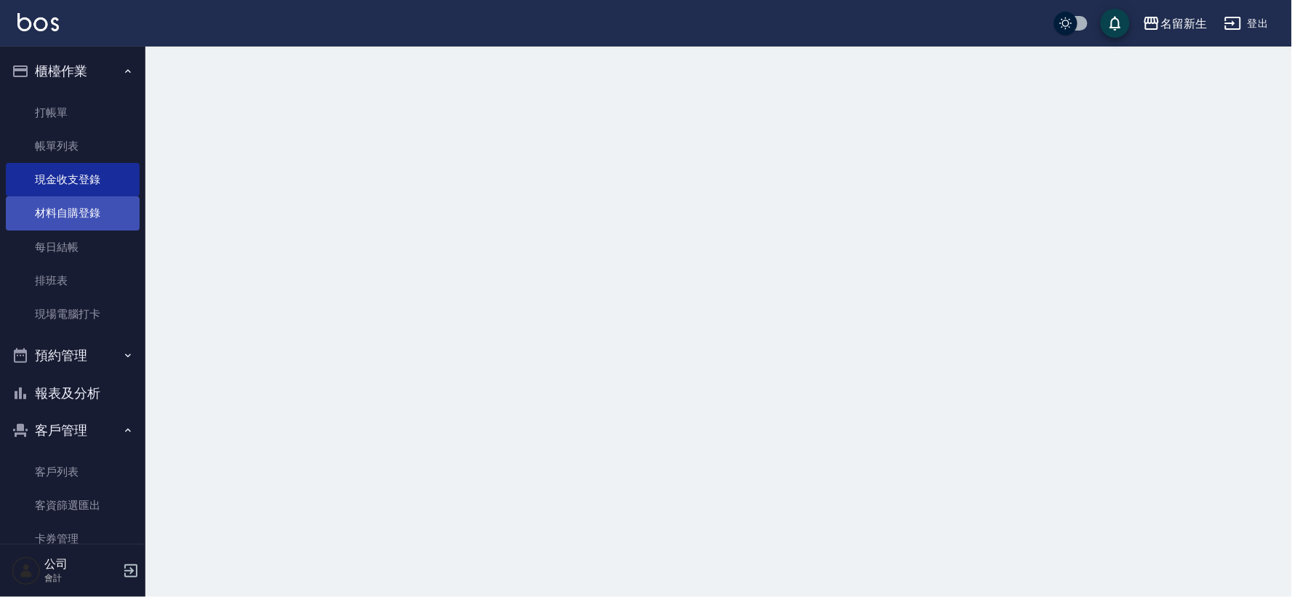
click at [71, 211] on link "材料自購登錄" at bounding box center [73, 212] width 134 height 33
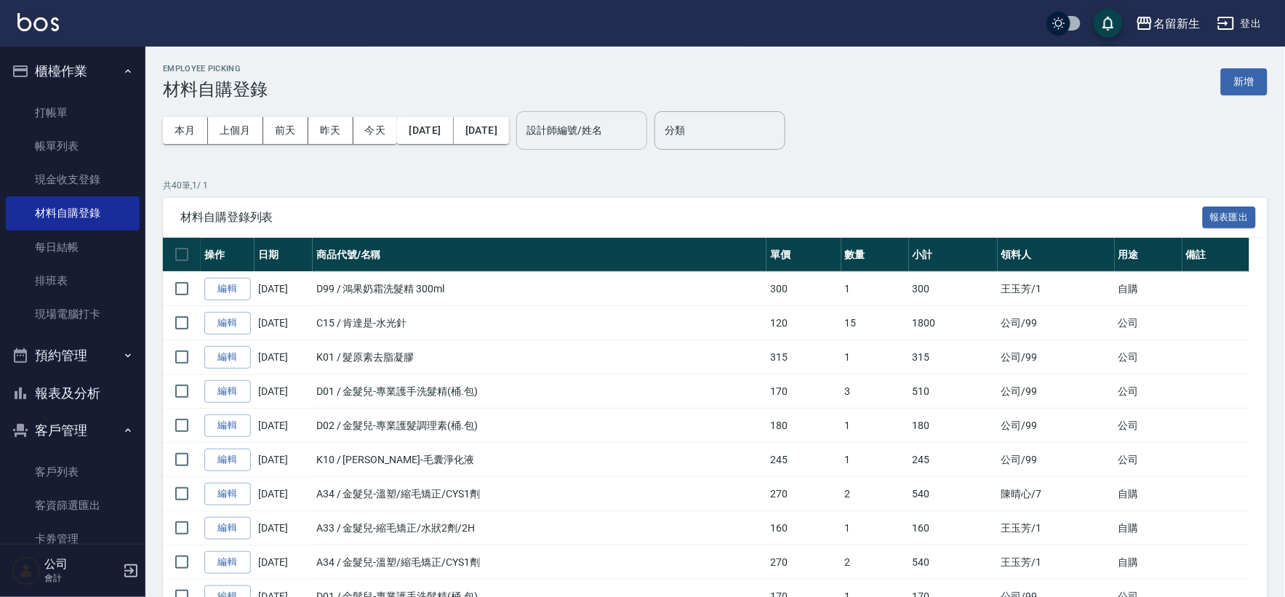
click at [611, 128] on input "設計師編號/姓名" at bounding box center [582, 130] width 118 height 25
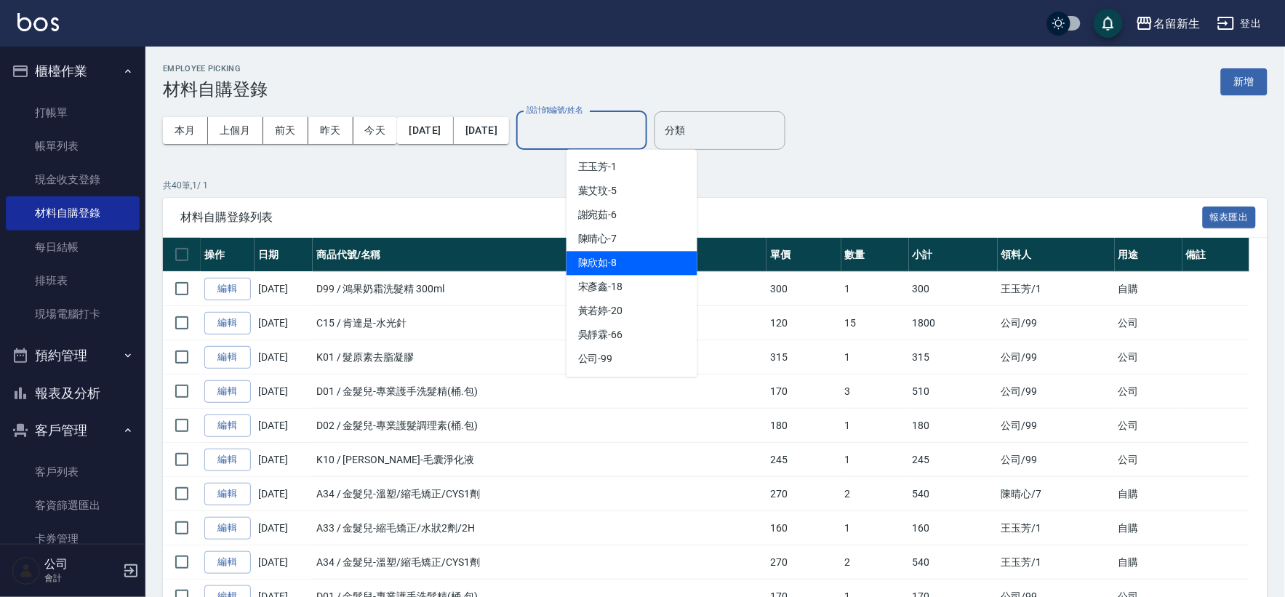
click at [611, 265] on span "[PERSON_NAME]-8" at bounding box center [597, 263] width 39 height 15
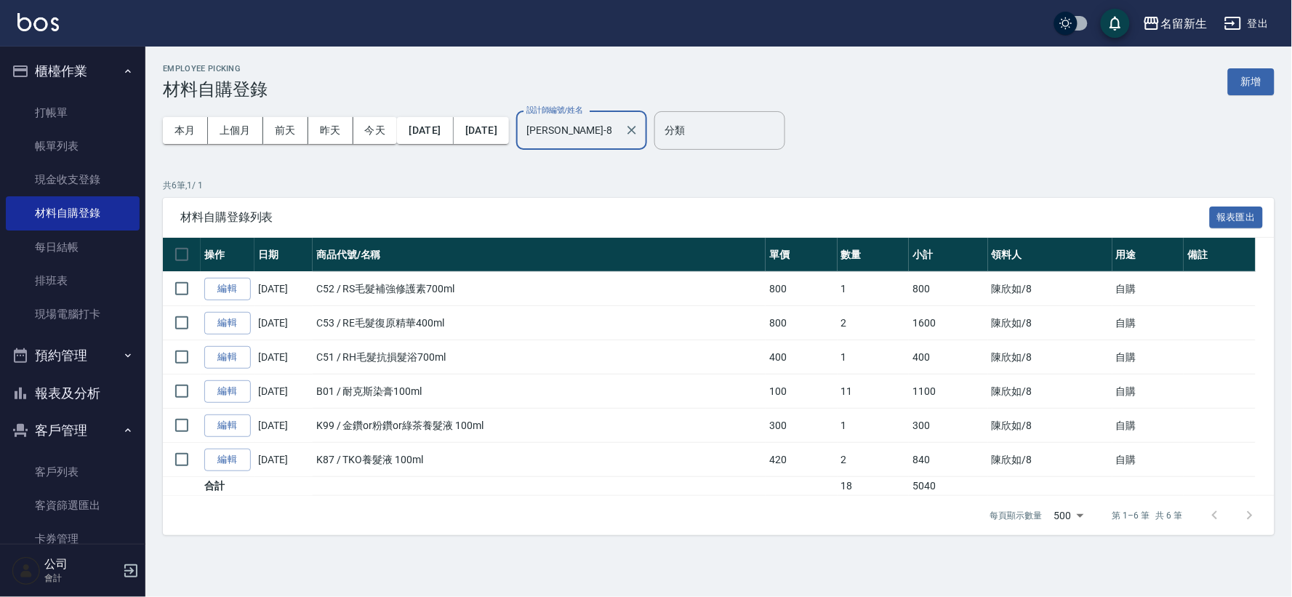
click at [619, 129] on input "[PERSON_NAME]-8" at bounding box center [571, 130] width 96 height 25
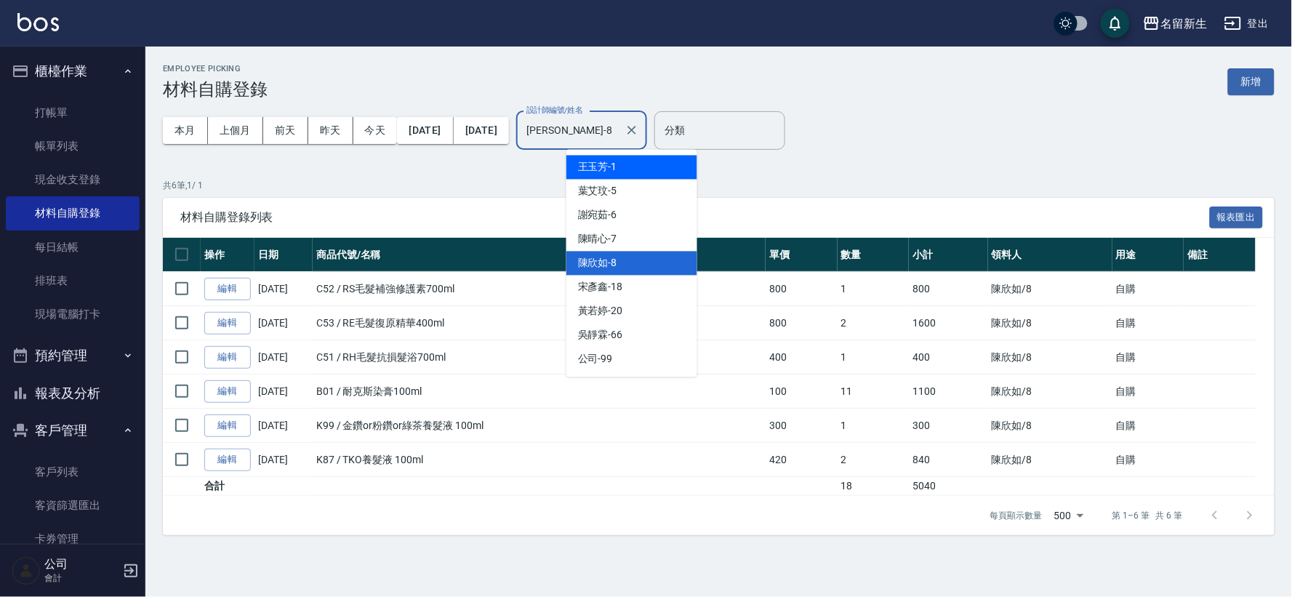
click at [667, 175] on div "[PERSON_NAME]-1" at bounding box center [631, 168] width 131 height 24
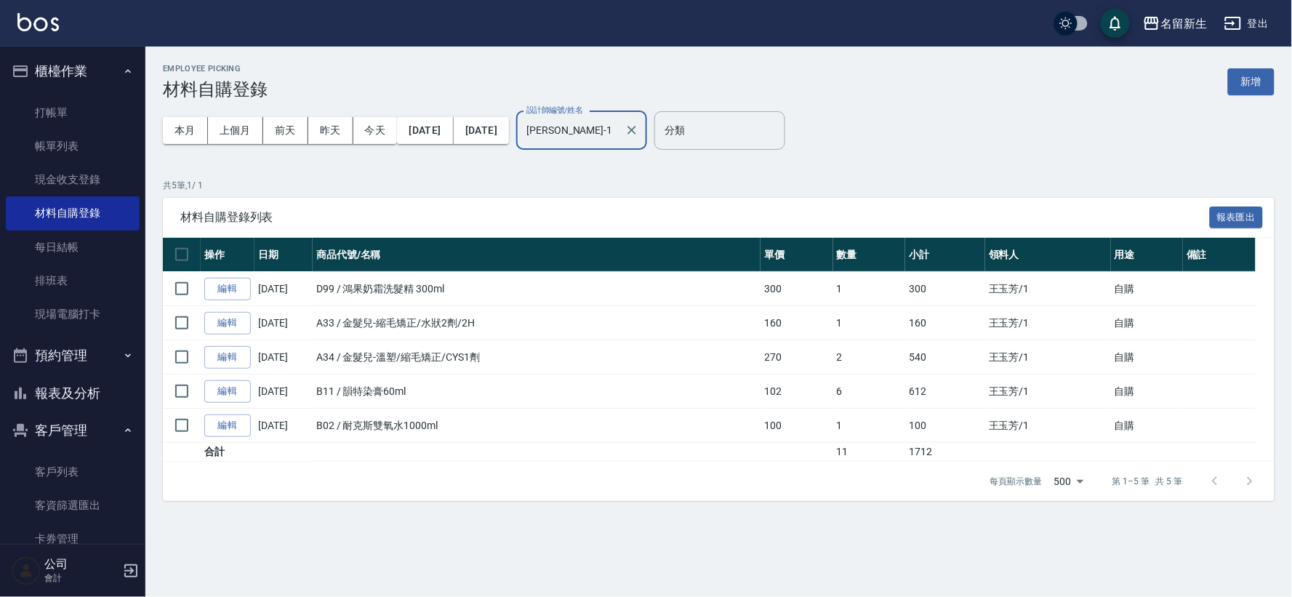
click at [619, 137] on input "[PERSON_NAME]-1" at bounding box center [571, 130] width 96 height 25
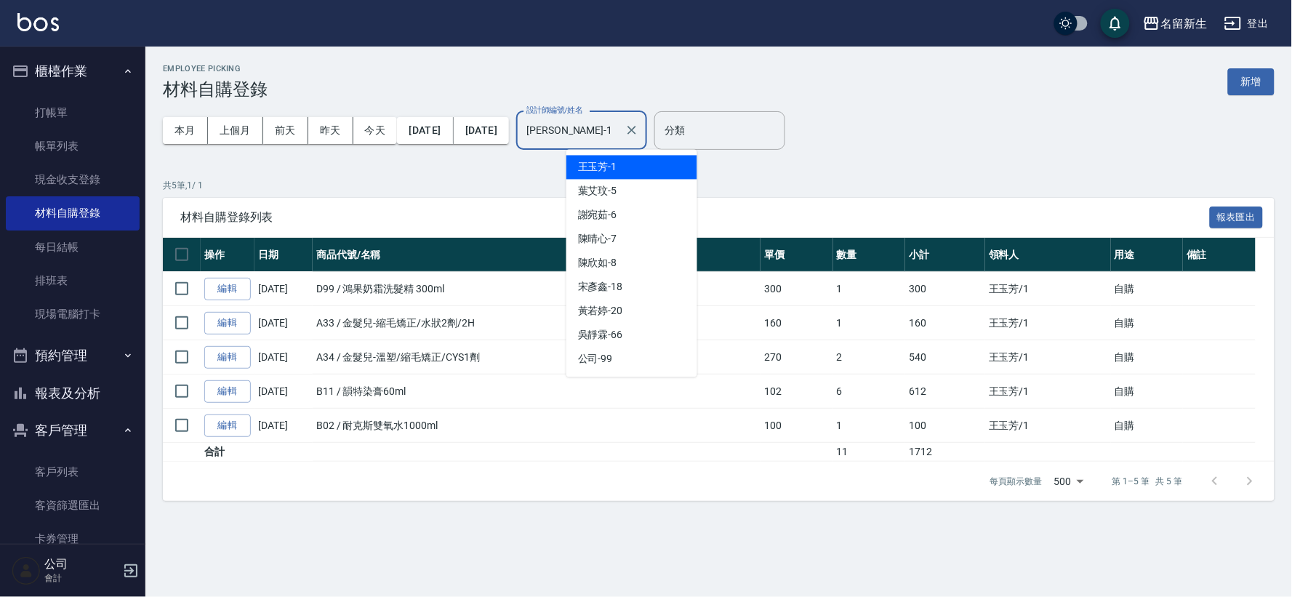
click at [491, 175] on div "Employee Picking 材料自購登錄 新增 本月 上個月 [DATE] [DATE] [DATE] [DATE] [DATE] 設計師編號/姓名 […" at bounding box center [718, 283] width 1147 height 472
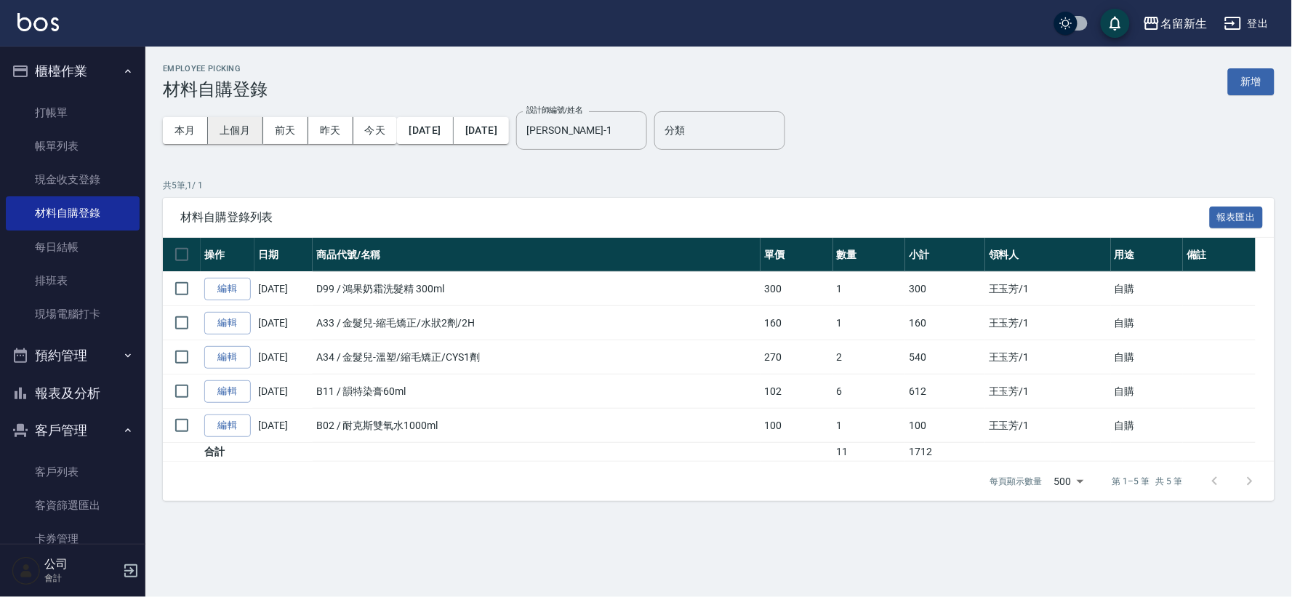
click at [237, 122] on button "上個月" at bounding box center [235, 130] width 55 height 27
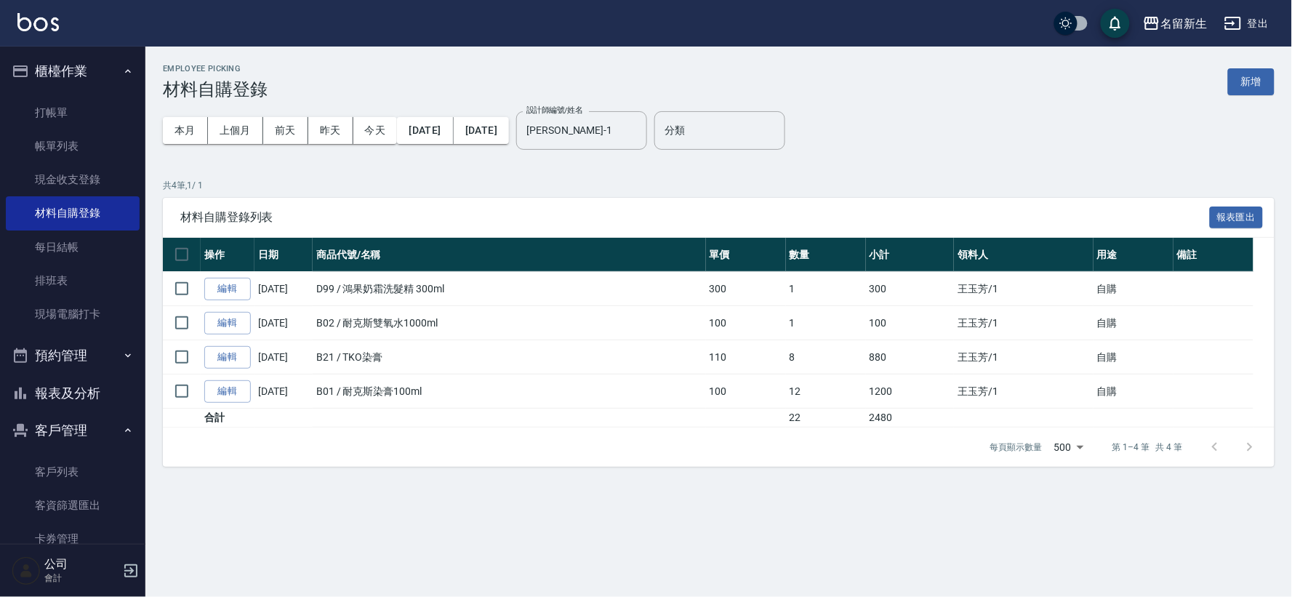
click at [183, 147] on div "本月 上個月 [DATE] [DATE] [DATE] [DATE] [DATE]" at bounding box center [336, 131] width 346 height 62
drag, startPoint x: 184, startPoint y: 133, endPoint x: 230, endPoint y: 124, distance: 47.5
click at [183, 132] on button "本月" at bounding box center [185, 130] width 45 height 27
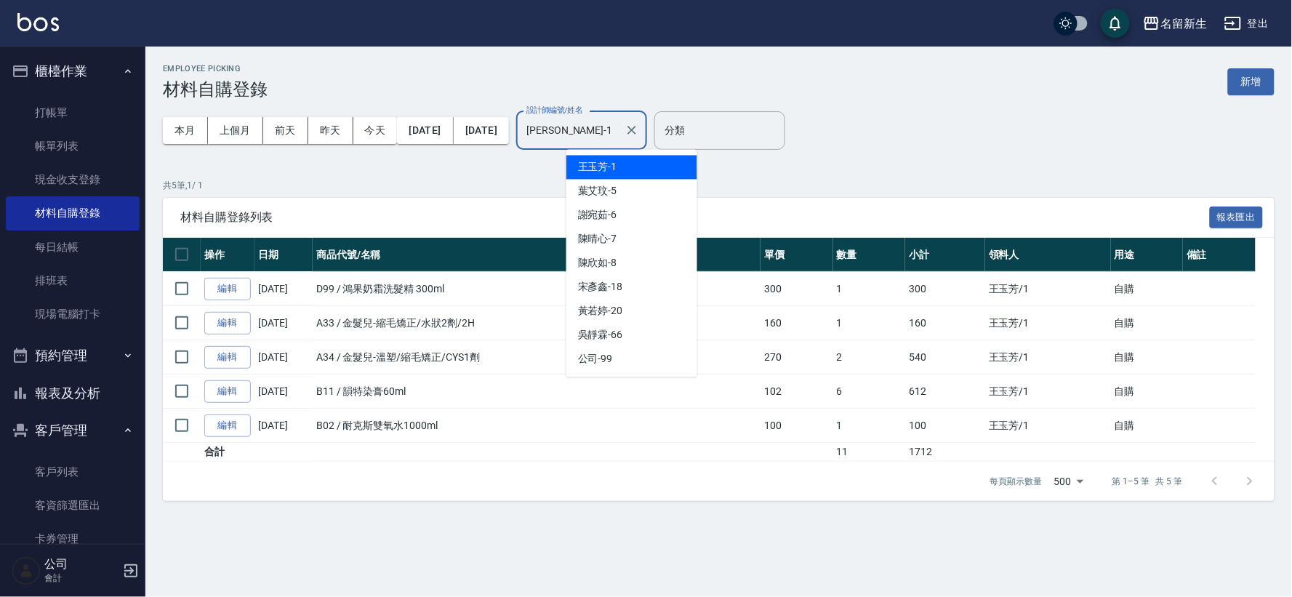
click at [619, 136] on input "[PERSON_NAME]-1" at bounding box center [571, 130] width 96 height 25
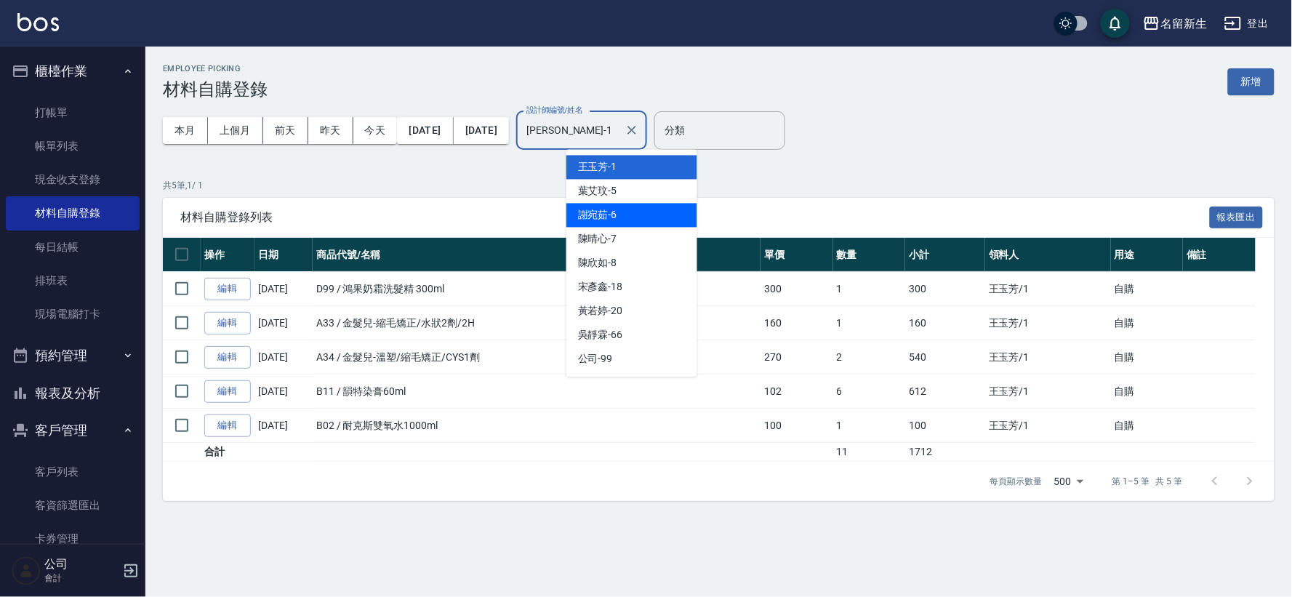
click at [655, 217] on div "[PERSON_NAME]-6" at bounding box center [631, 216] width 131 height 24
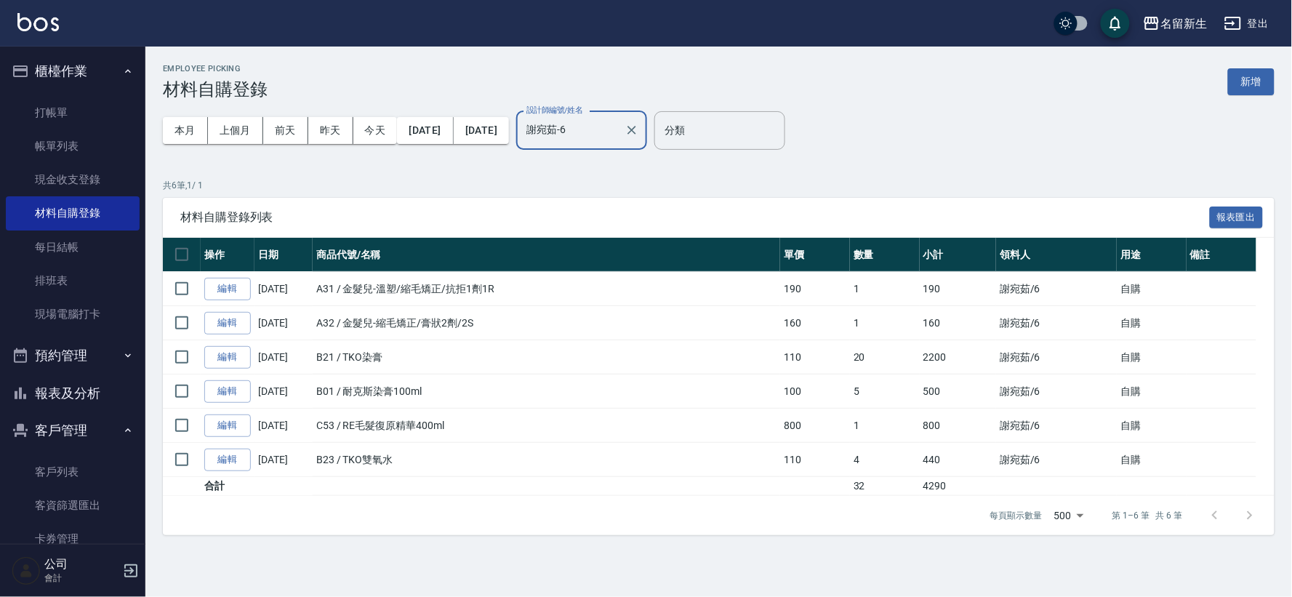
click at [619, 133] on input "謝宛茹-6" at bounding box center [571, 130] width 96 height 25
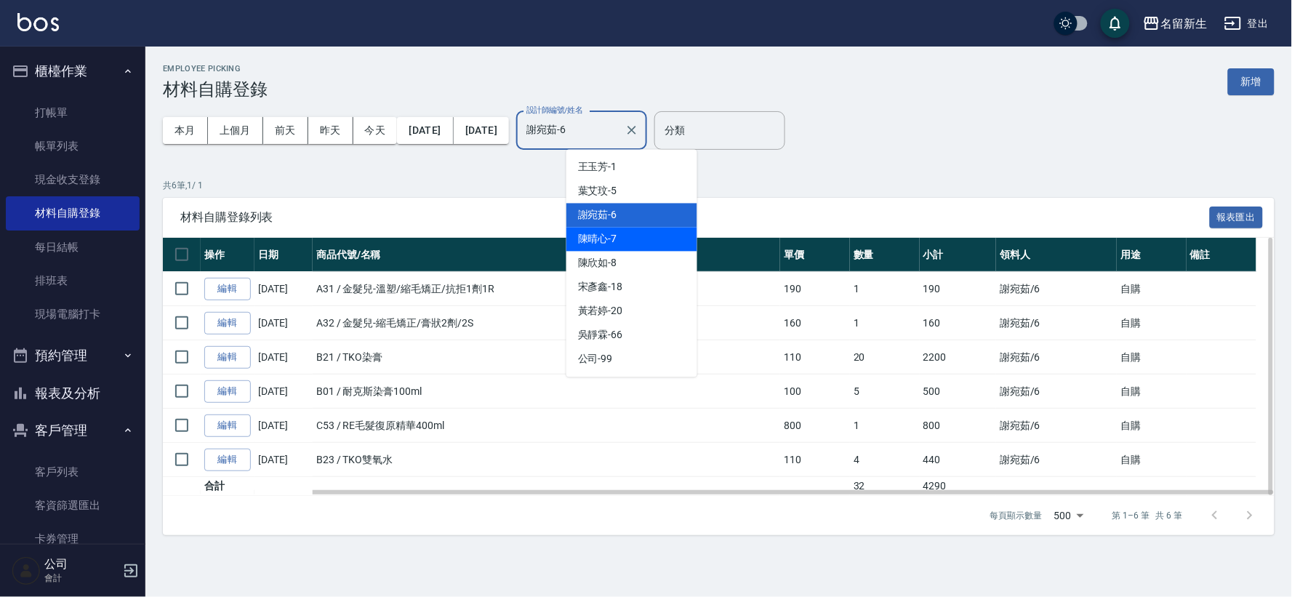
click at [627, 245] on div "[PERSON_NAME]-7" at bounding box center [631, 240] width 131 height 24
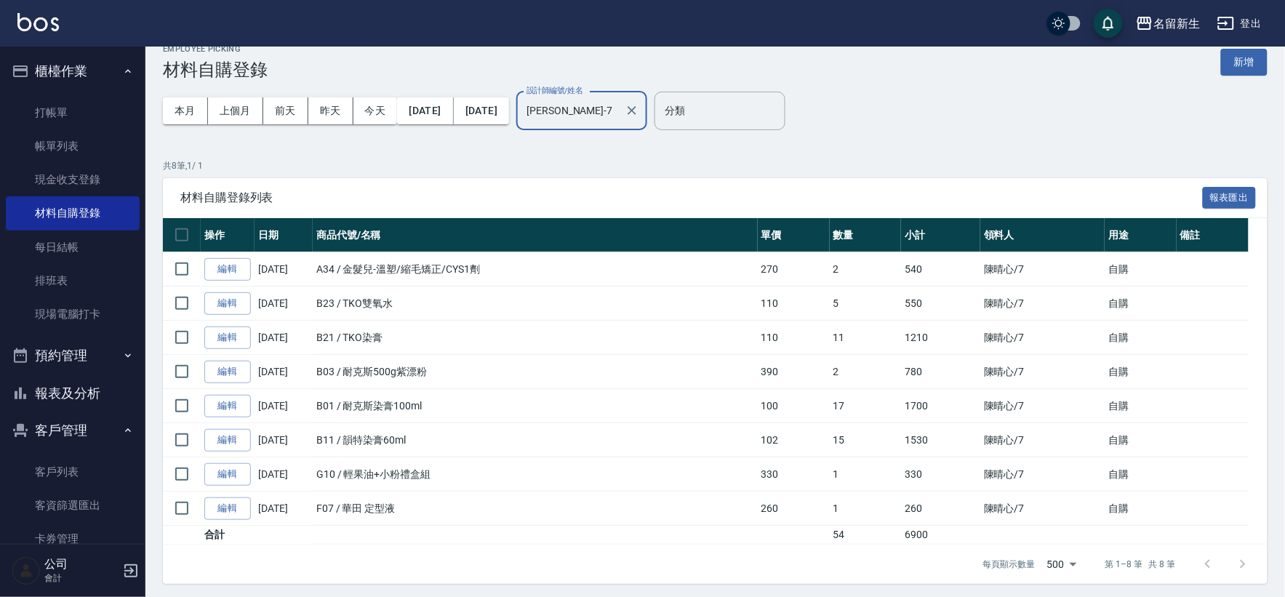
scroll to position [25, 0]
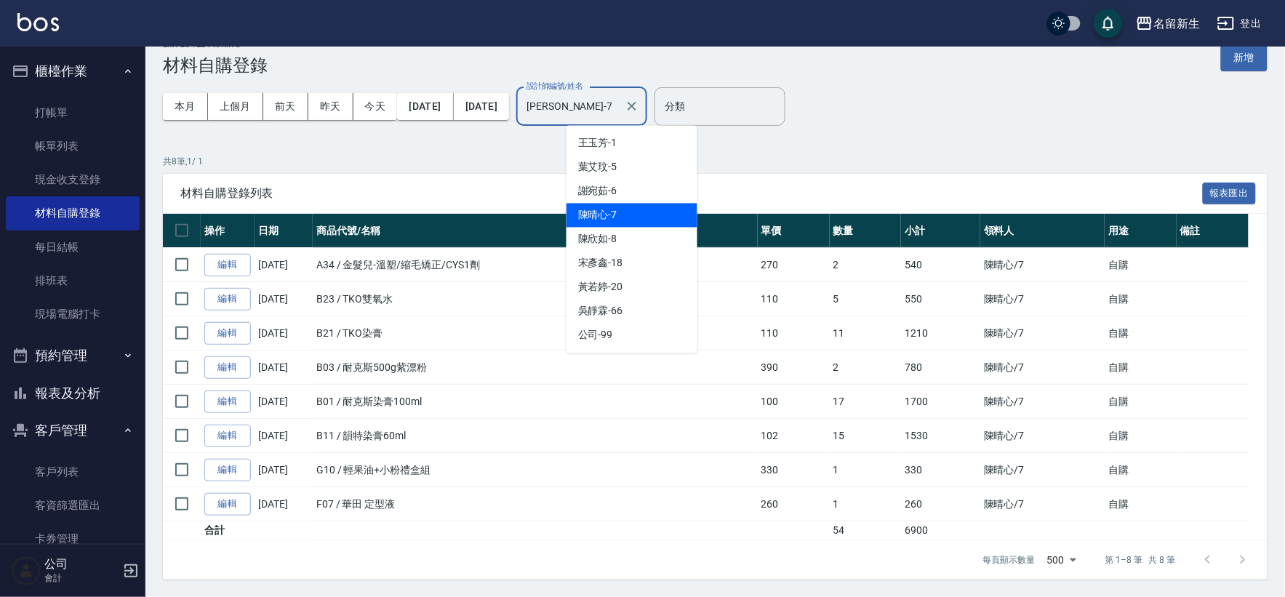
click at [619, 114] on input "[PERSON_NAME]-7" at bounding box center [571, 106] width 96 height 25
click at [640, 241] on div "[PERSON_NAME]-8" at bounding box center [631, 240] width 131 height 24
type input "[PERSON_NAME]-8"
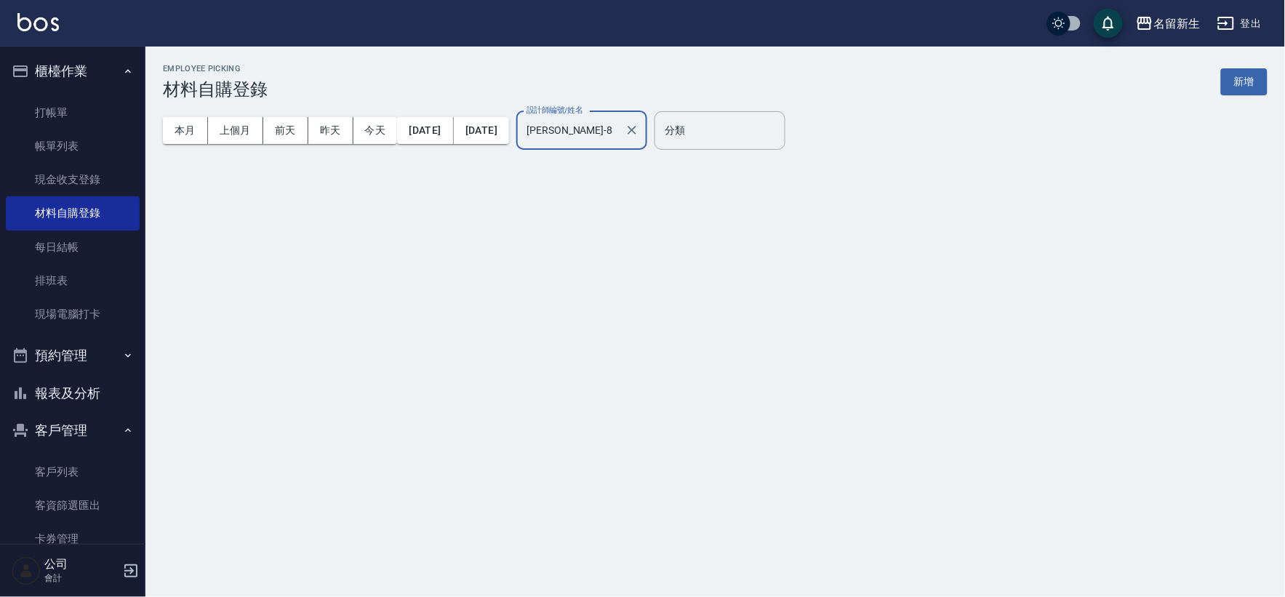
scroll to position [0, 0]
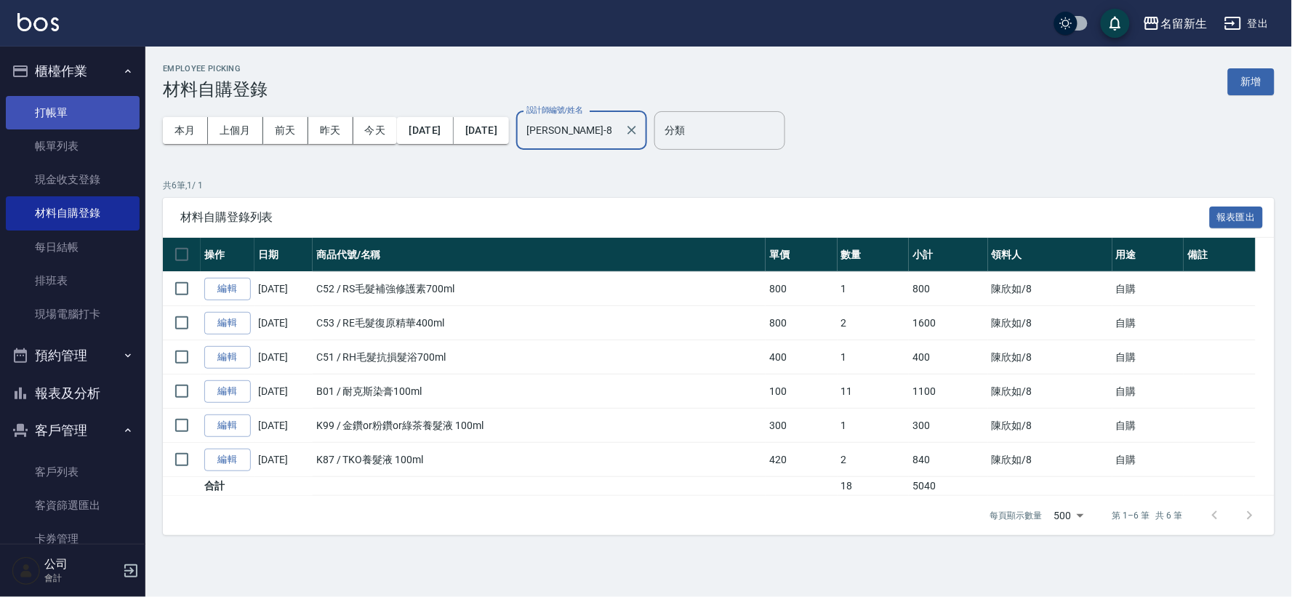
click at [62, 111] on link "打帳單" at bounding box center [73, 112] width 134 height 33
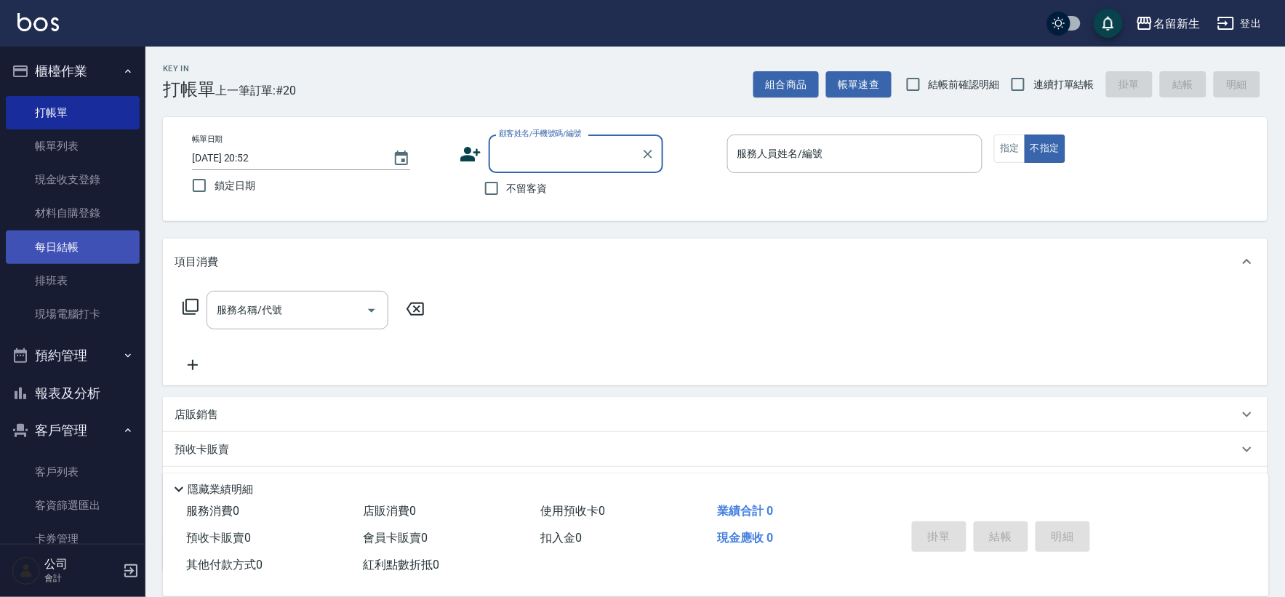
click at [80, 247] on link "每日結帳" at bounding box center [73, 246] width 134 height 33
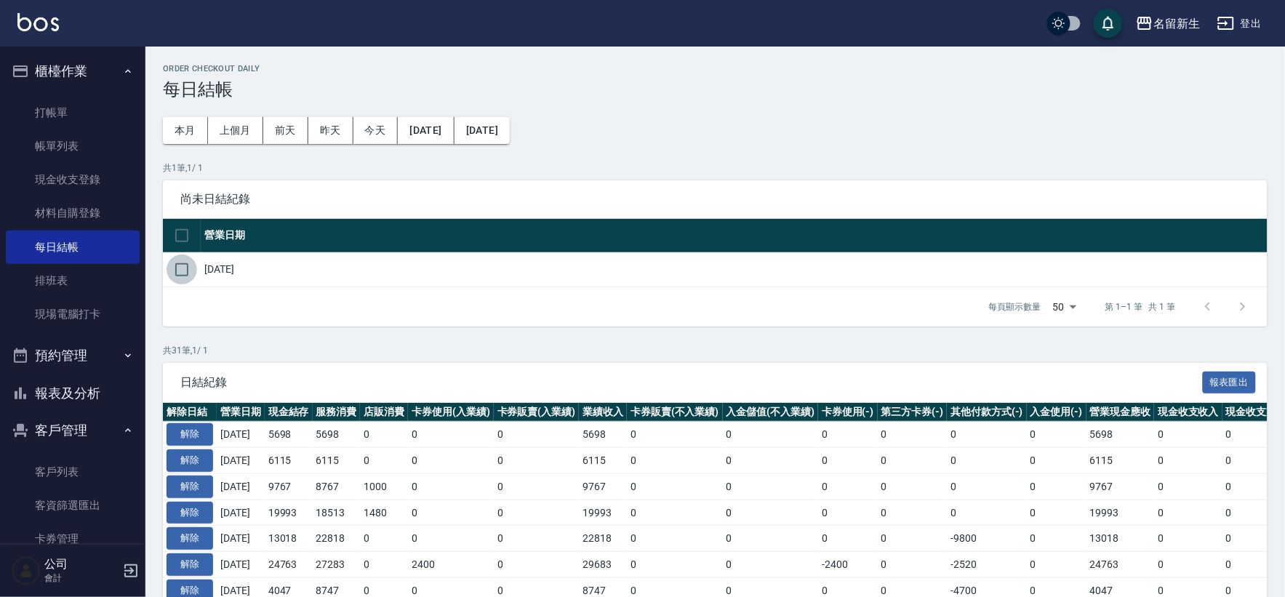
click at [177, 269] on input "checkbox" at bounding box center [182, 269] width 31 height 31
checkbox input "true"
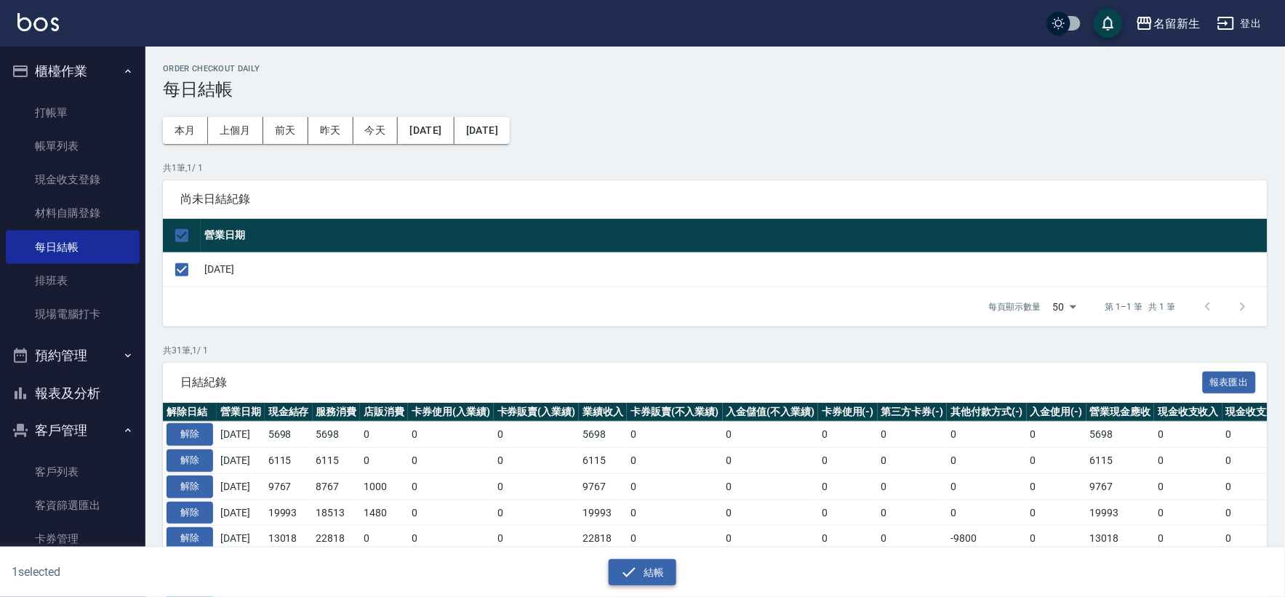
click at [645, 577] on button "結帳" at bounding box center [643, 572] width 68 height 27
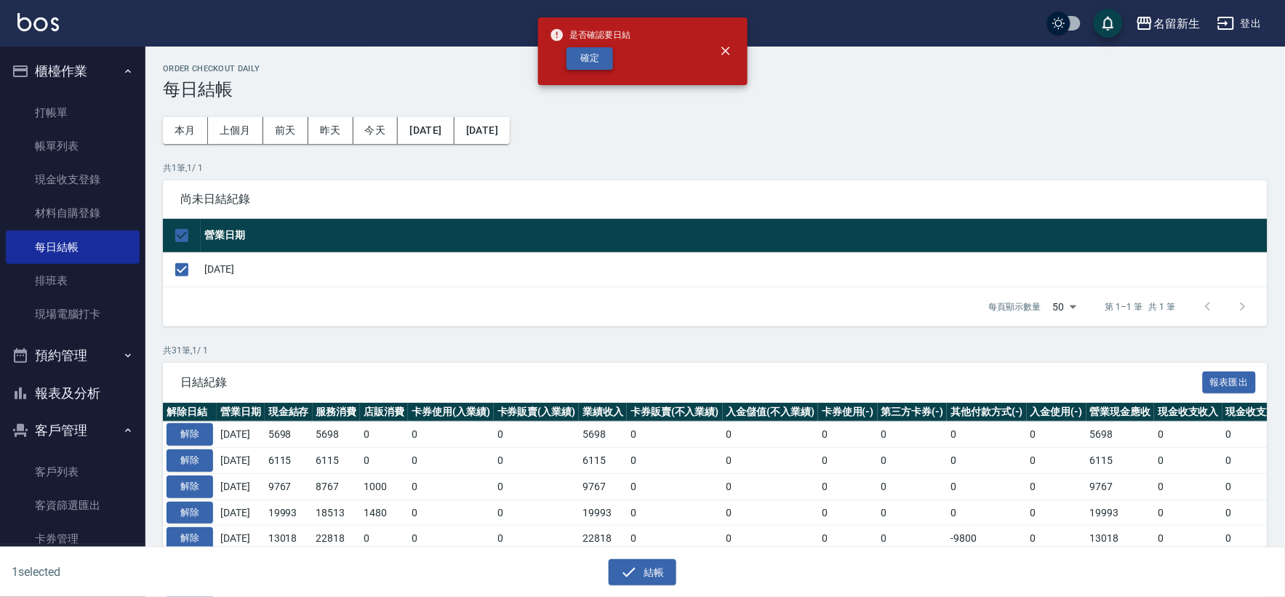
click at [606, 58] on button "確定" at bounding box center [589, 58] width 47 height 23
checkbox input "false"
